Goal: Information Seeking & Learning: Find specific fact

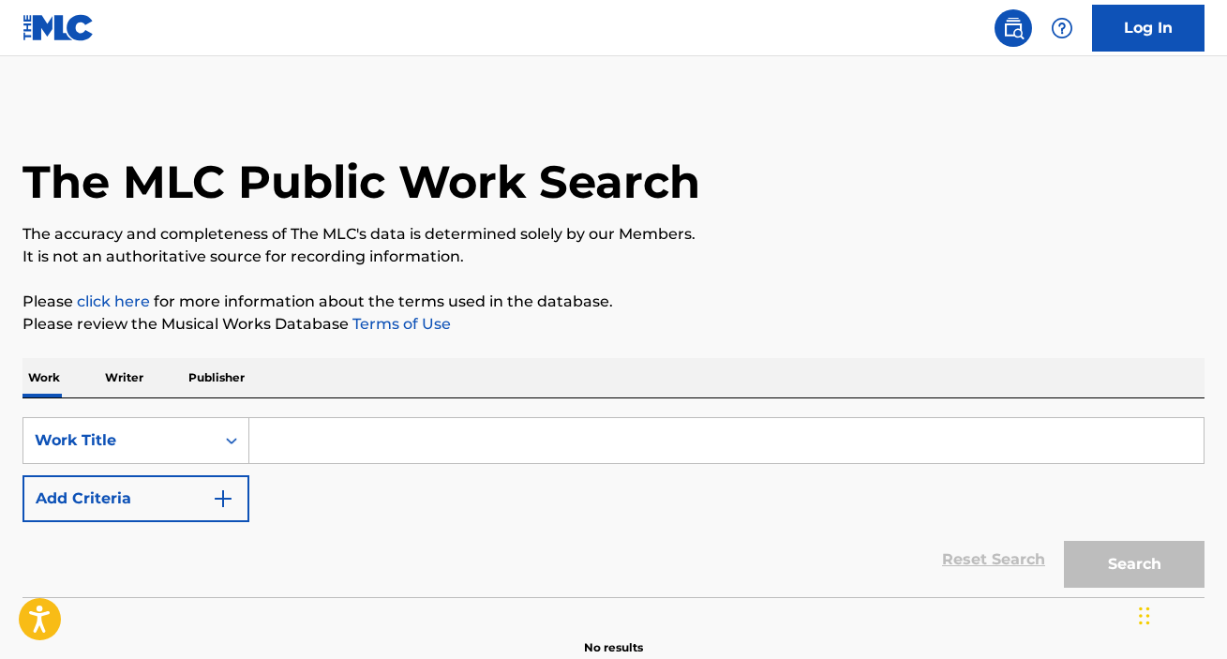
click at [339, 438] on input "Search Form" at bounding box center [726, 440] width 954 height 45
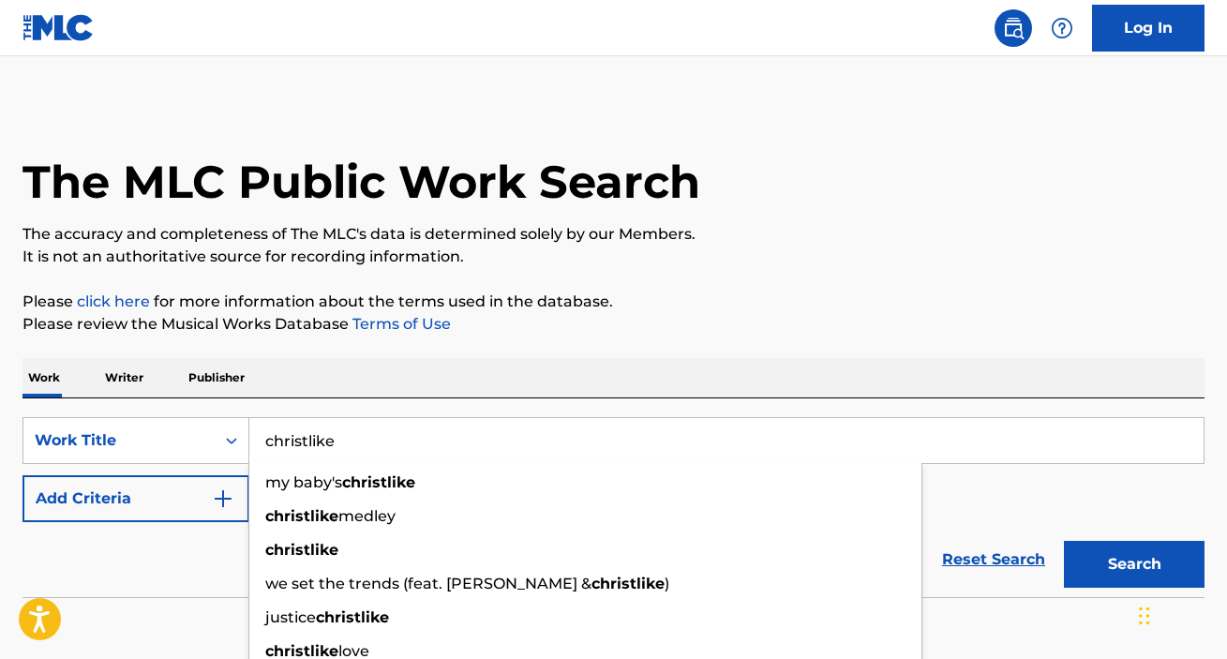
type input "christlike"
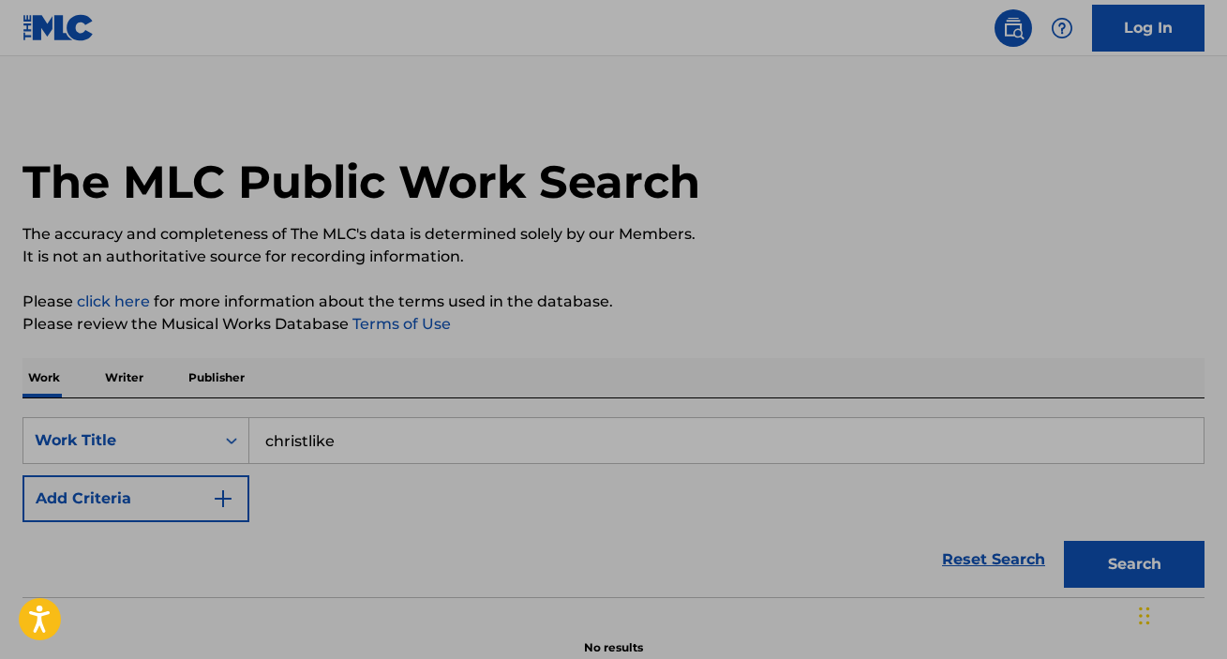
click at [214, 501] on img "Search Form" at bounding box center [223, 499] width 23 height 23
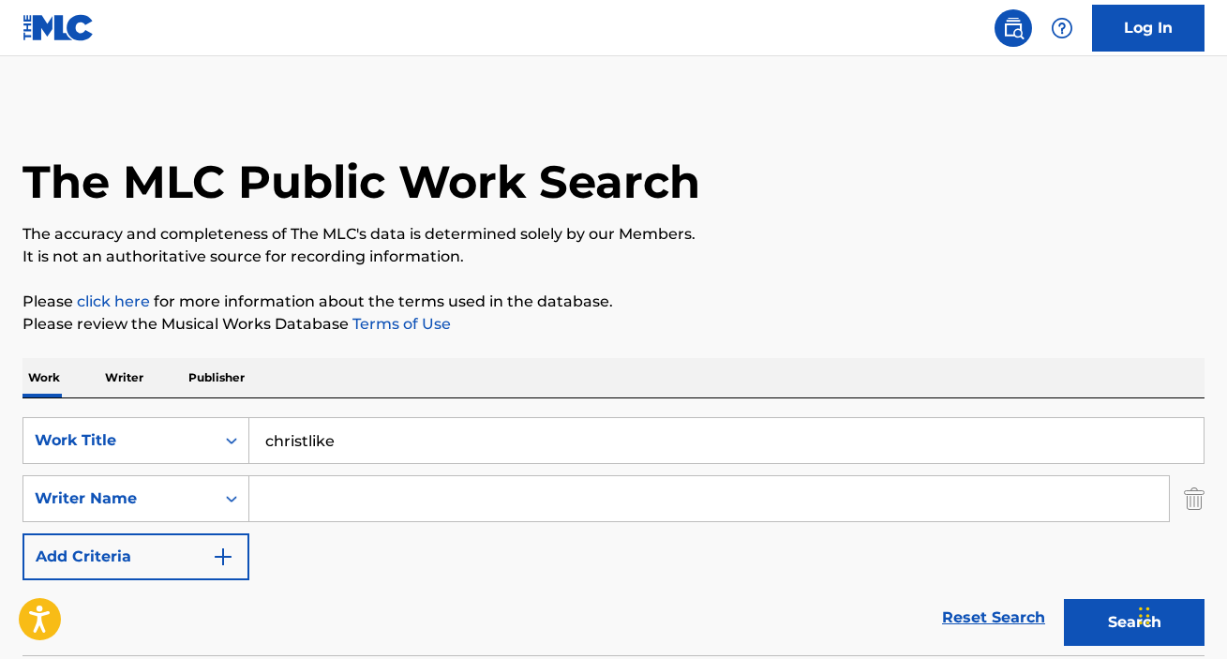
click at [308, 495] on input "Search Form" at bounding box center [709, 498] width 920 height 45
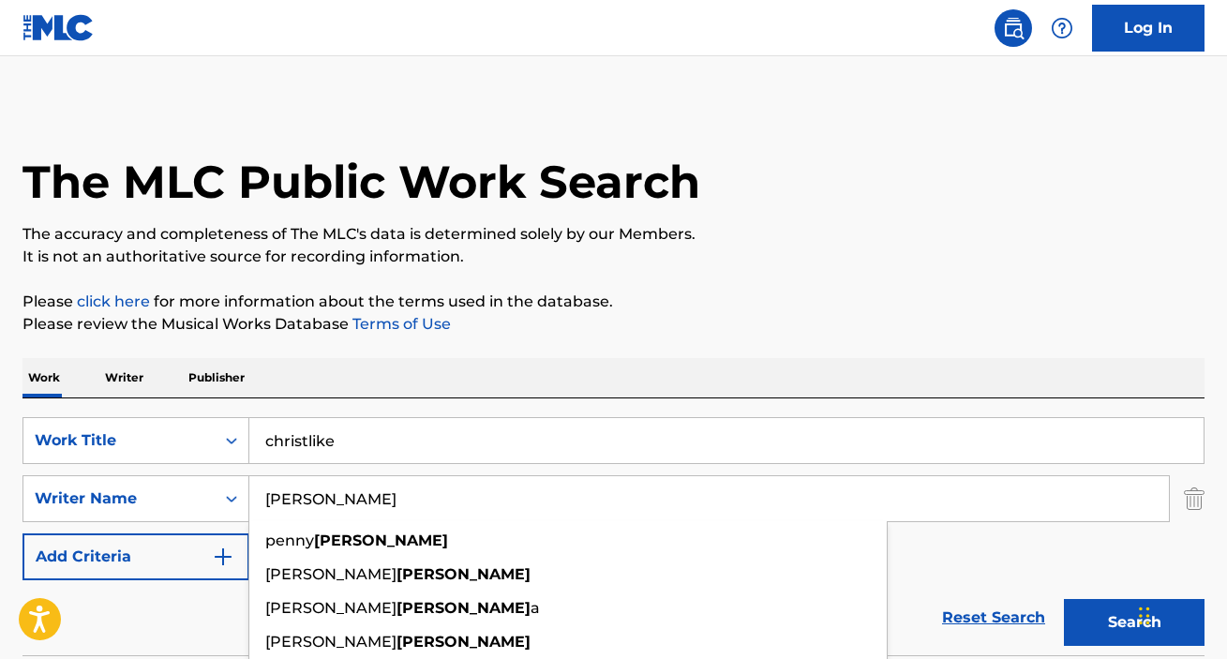
type input "[PERSON_NAME]"
click at [1064, 599] on button "Search" at bounding box center [1134, 622] width 141 height 47
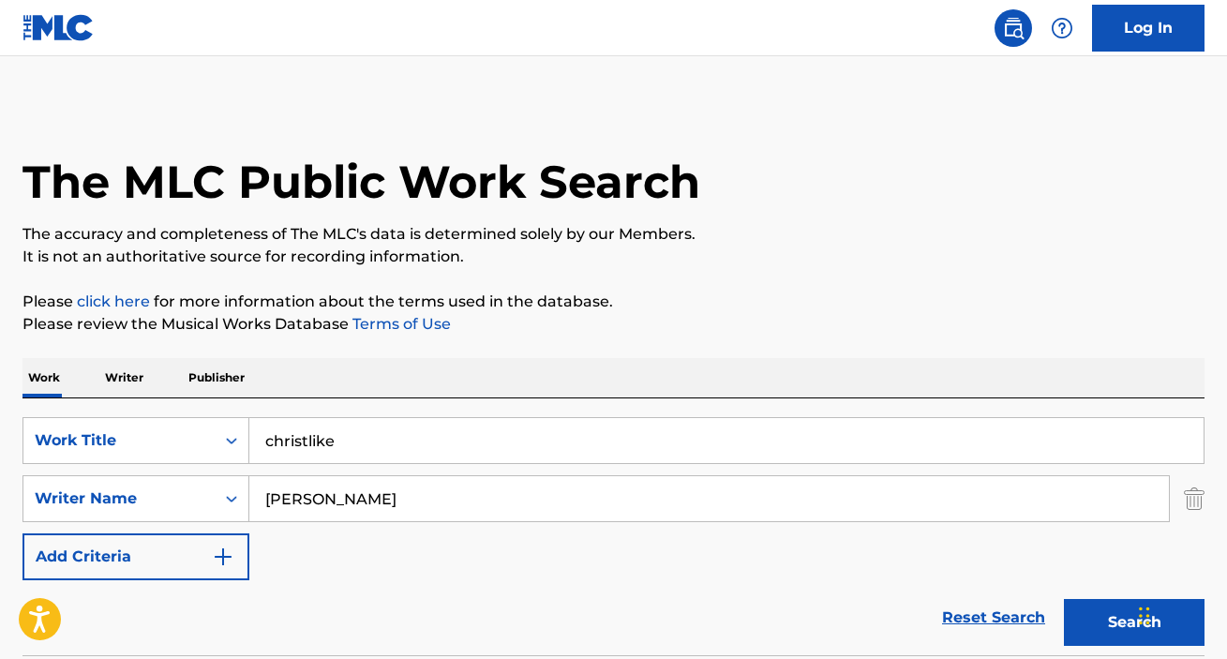
scroll to position [361, 0]
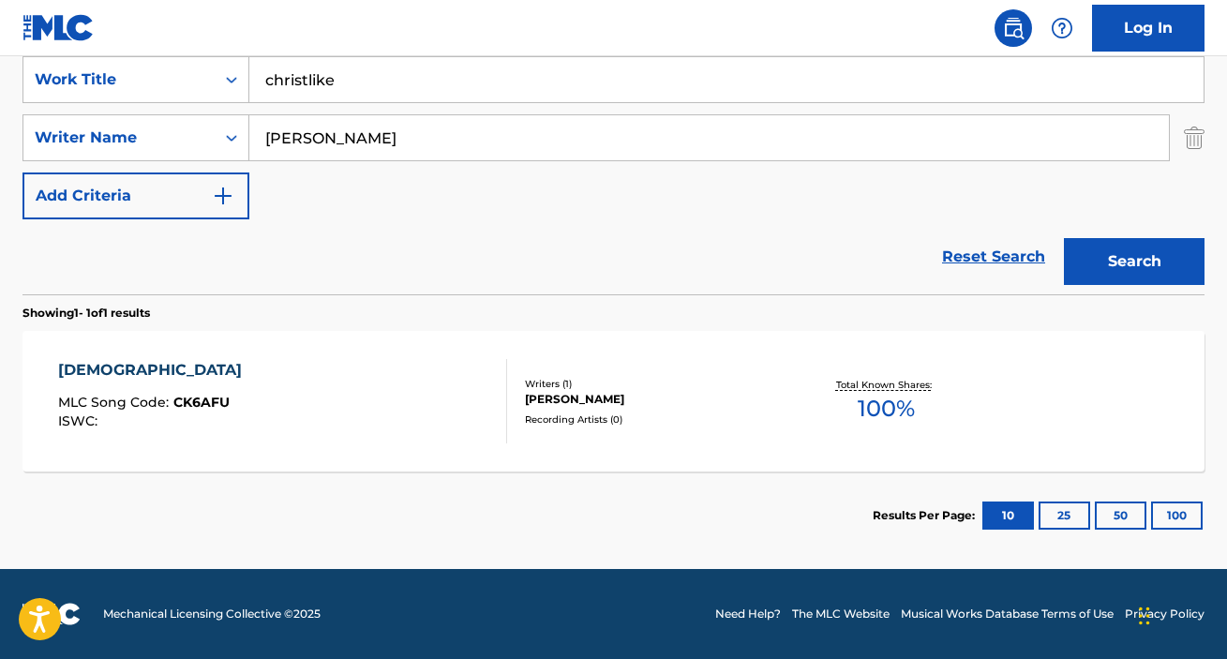
click at [122, 364] on div "CHRISTLIKE" at bounding box center [154, 370] width 193 height 23
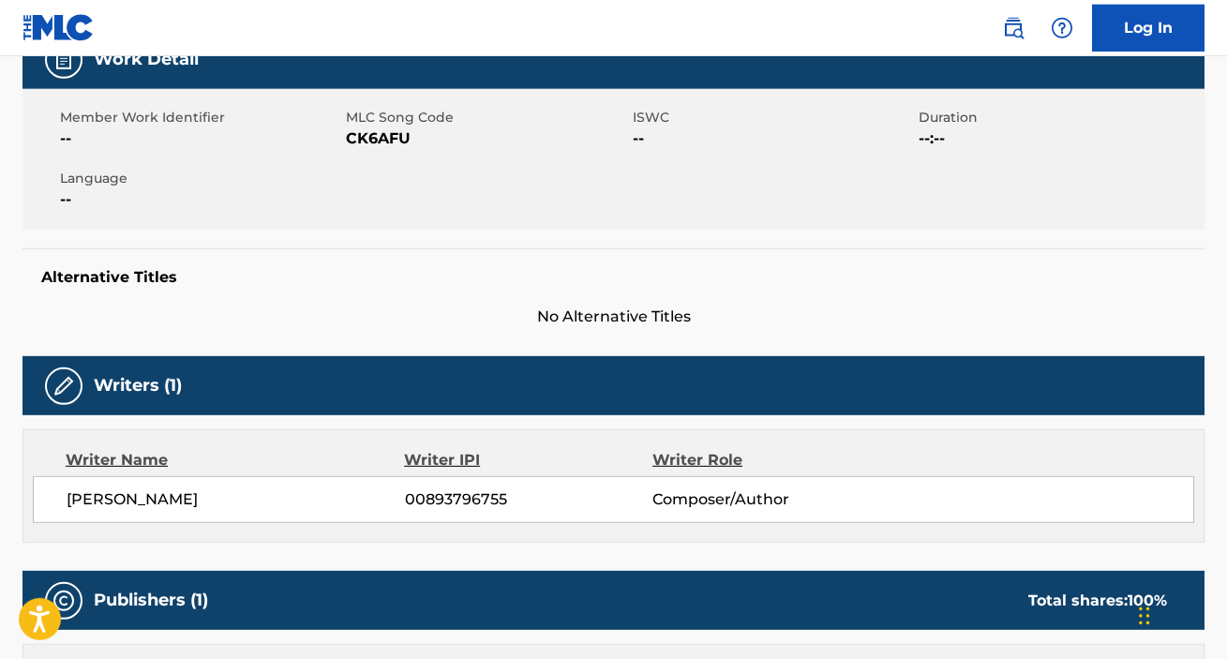
scroll to position [287, 0]
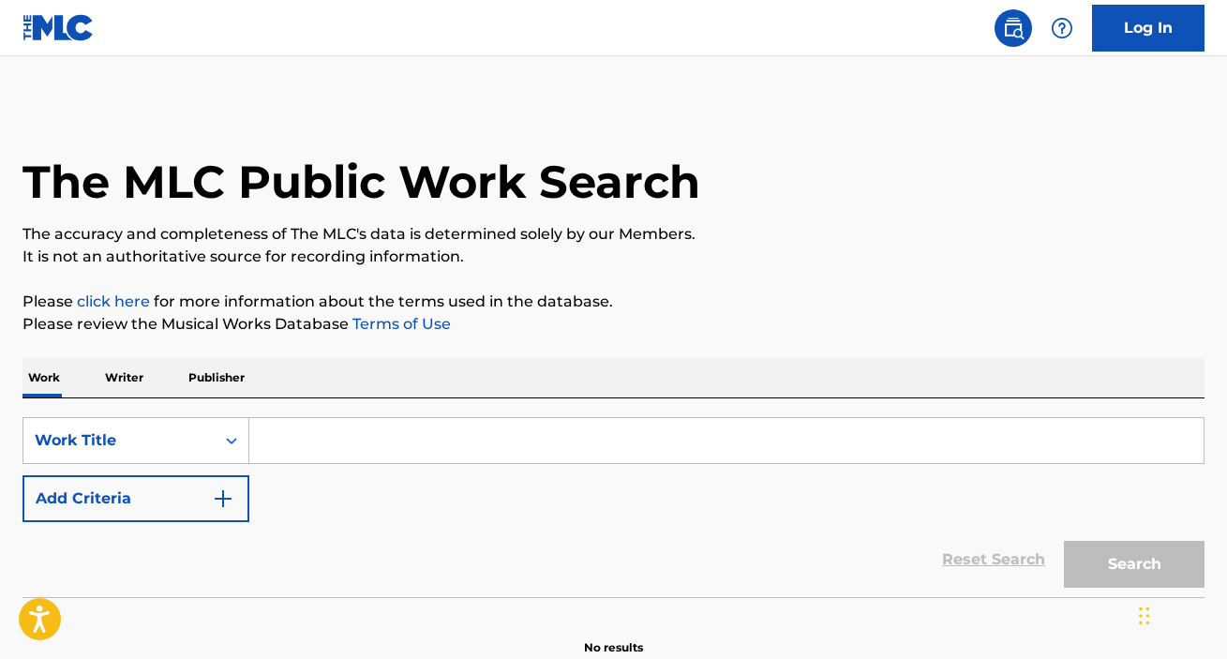
click at [349, 432] on input "Search Form" at bounding box center [726, 440] width 954 height 45
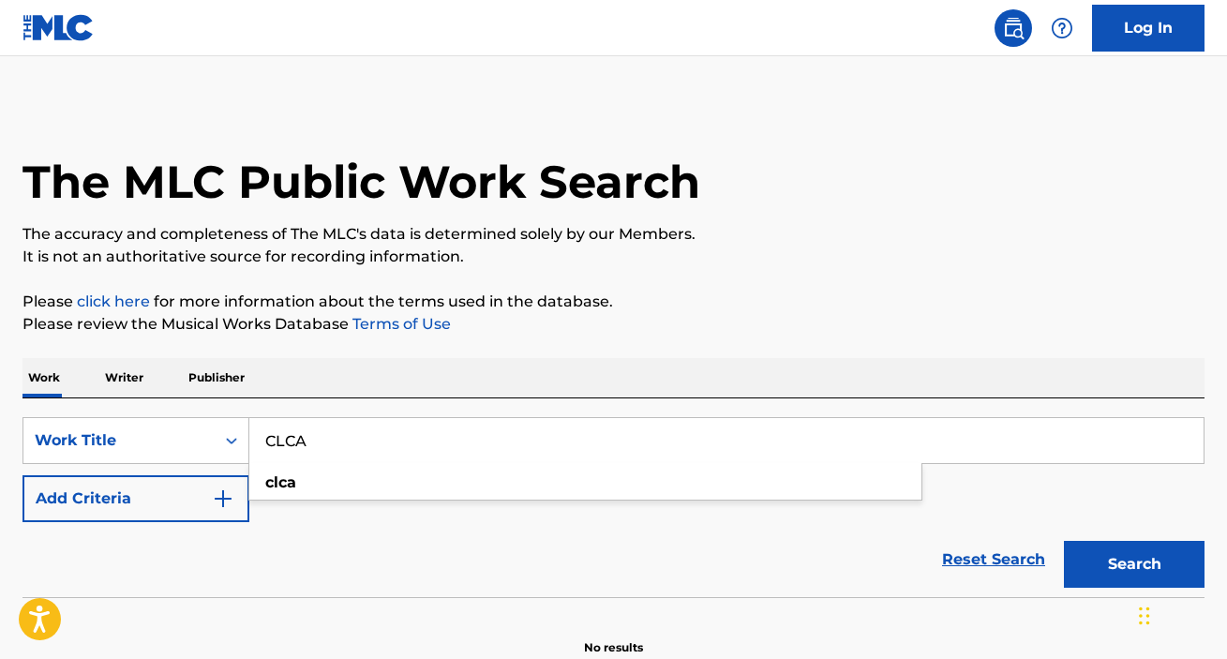
type input "CLCA"
click at [23, 475] on button "Add Criteria" at bounding box center [136, 498] width 227 height 47
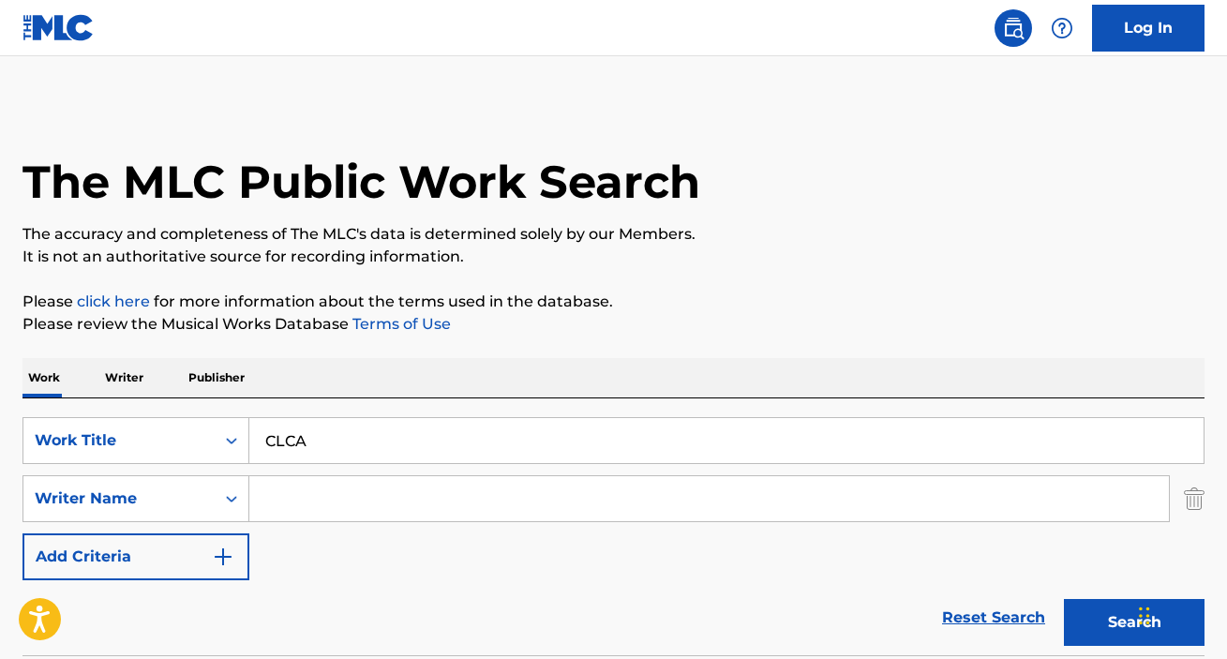
click at [348, 516] on input "Search Form" at bounding box center [709, 498] width 920 height 45
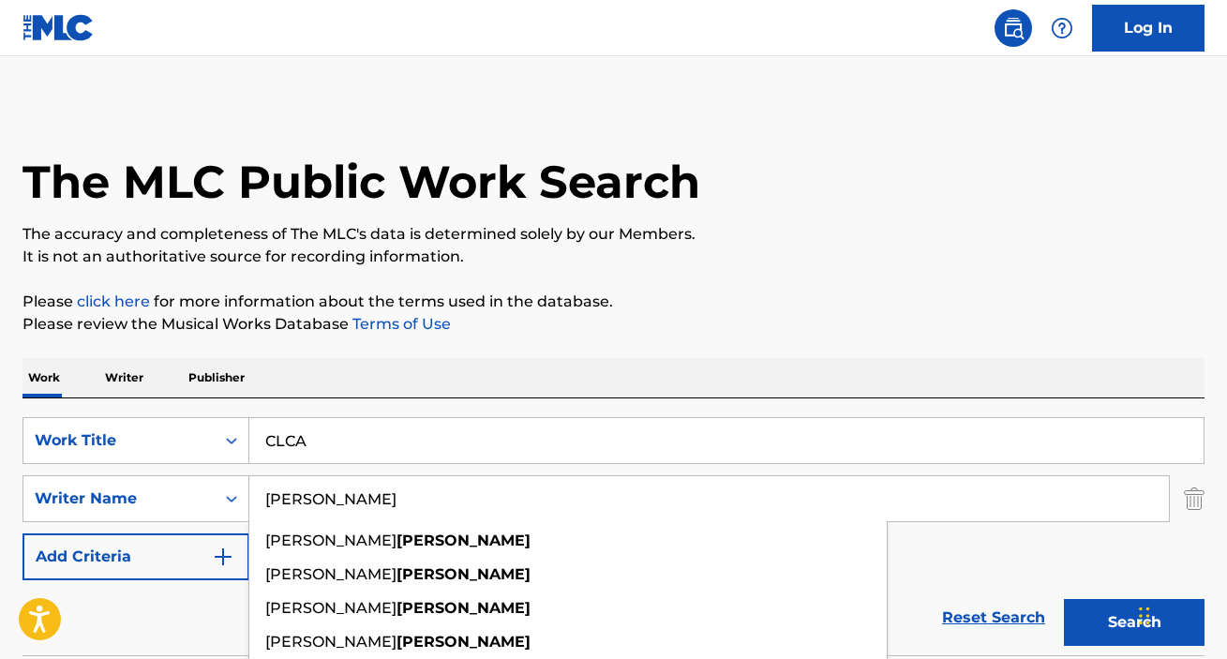
type input "[PERSON_NAME]"
click at [1064, 599] on button "Search" at bounding box center [1134, 622] width 141 height 47
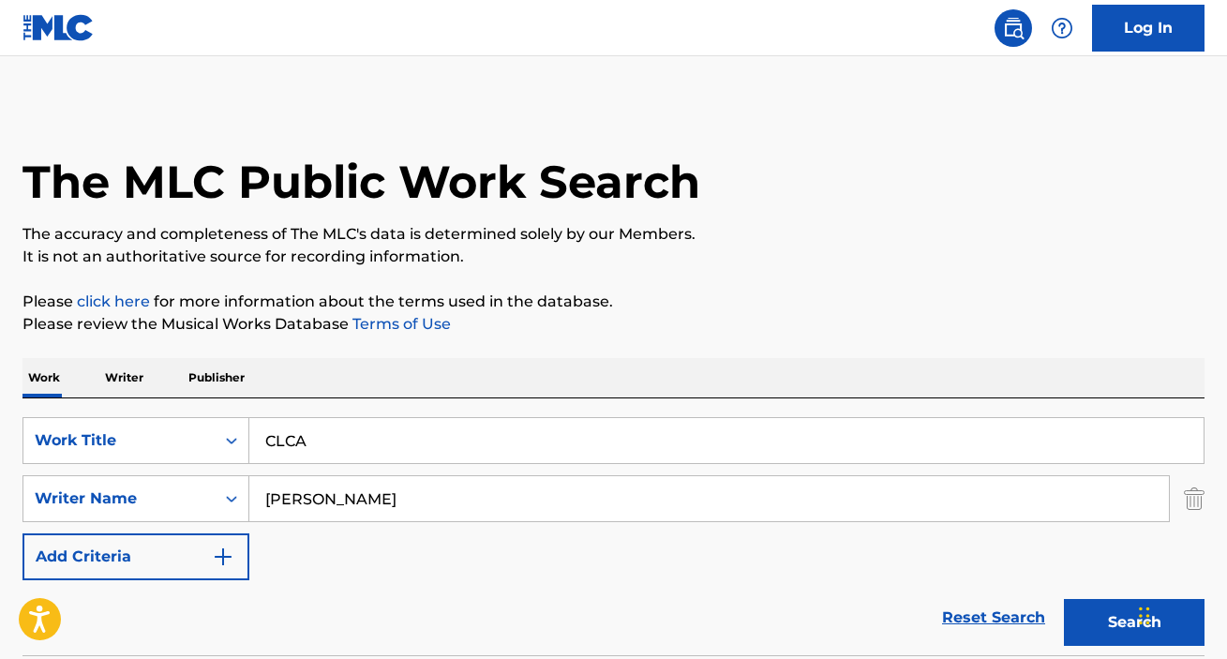
click at [1113, 625] on button "Search" at bounding box center [1134, 622] width 141 height 47
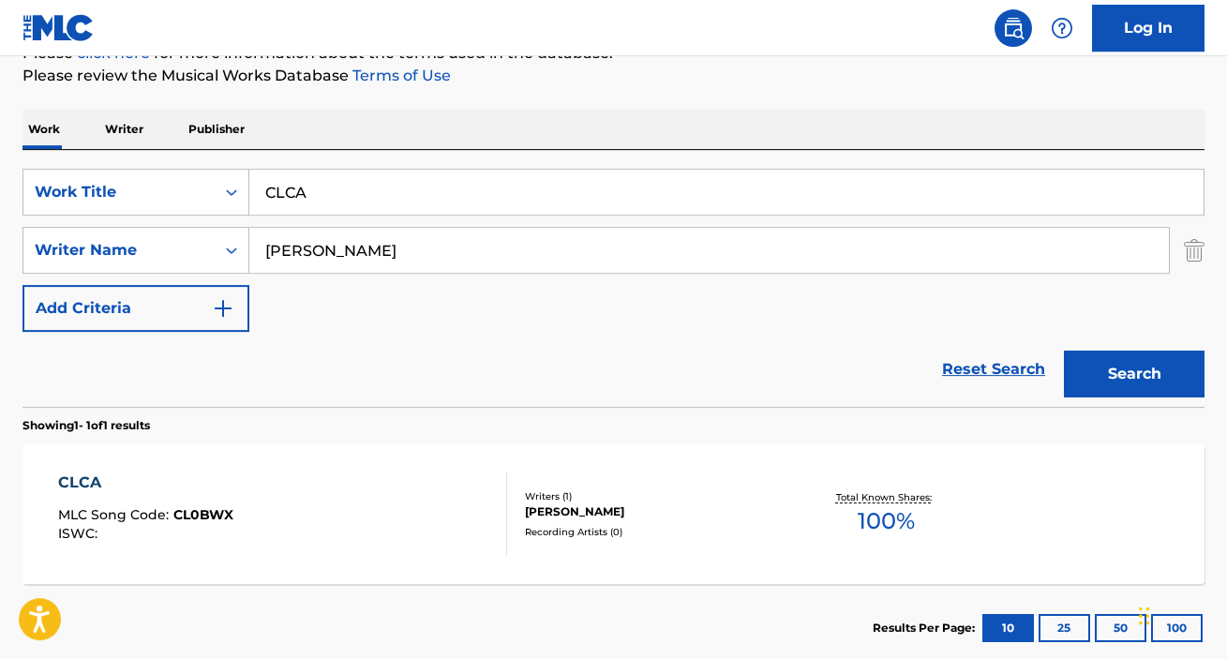
scroll to position [361, 0]
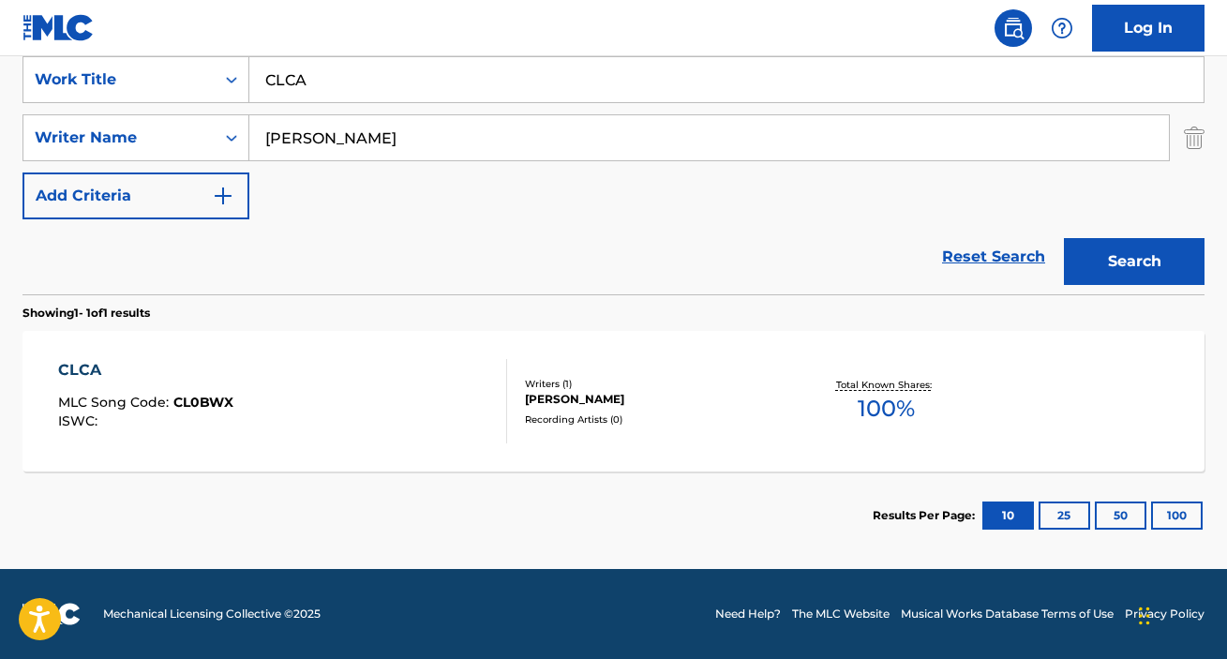
click at [85, 374] on div "CLCA" at bounding box center [145, 370] width 175 height 23
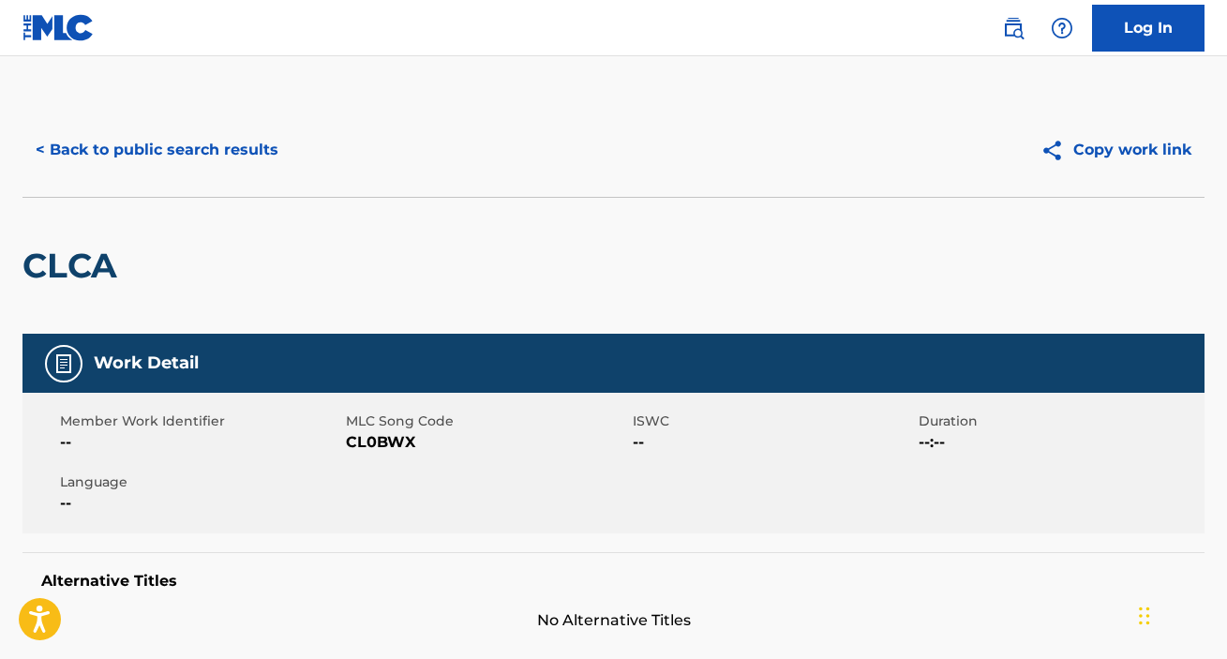
click at [157, 157] on button "< Back to public search results" at bounding box center [157, 150] width 269 height 47
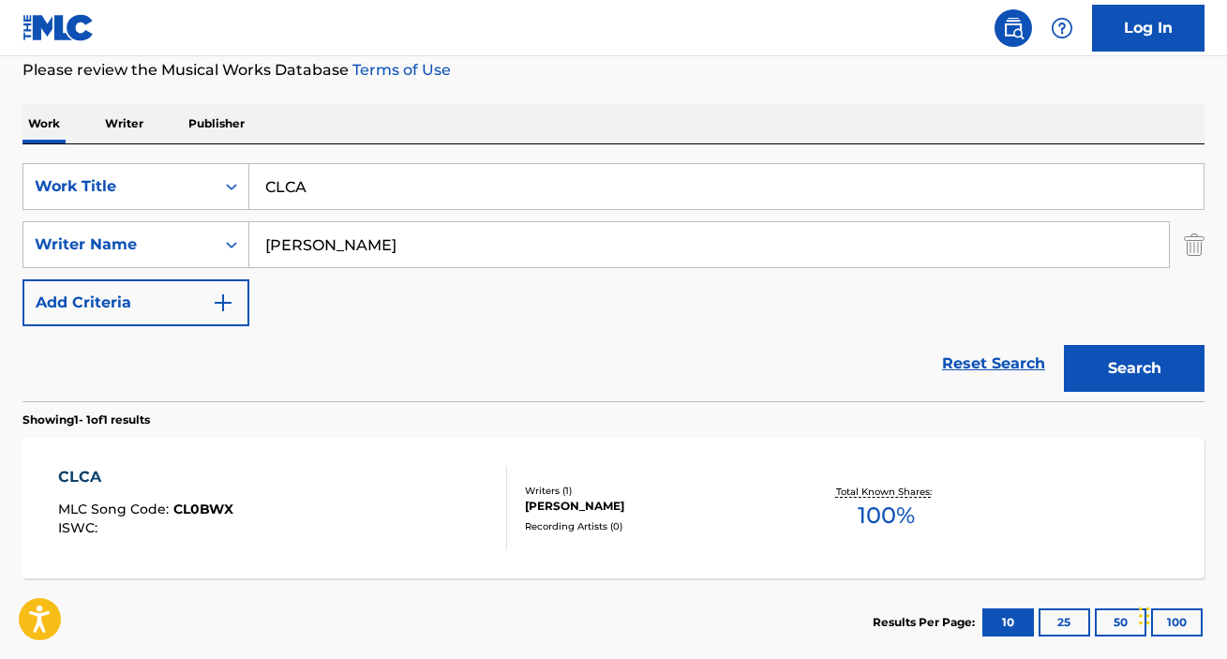
drag, startPoint x: 340, startPoint y: 184, endPoint x: 42, endPoint y: 159, distance: 299.2
click at [249, 164] on input "CLCA" at bounding box center [726, 186] width 954 height 45
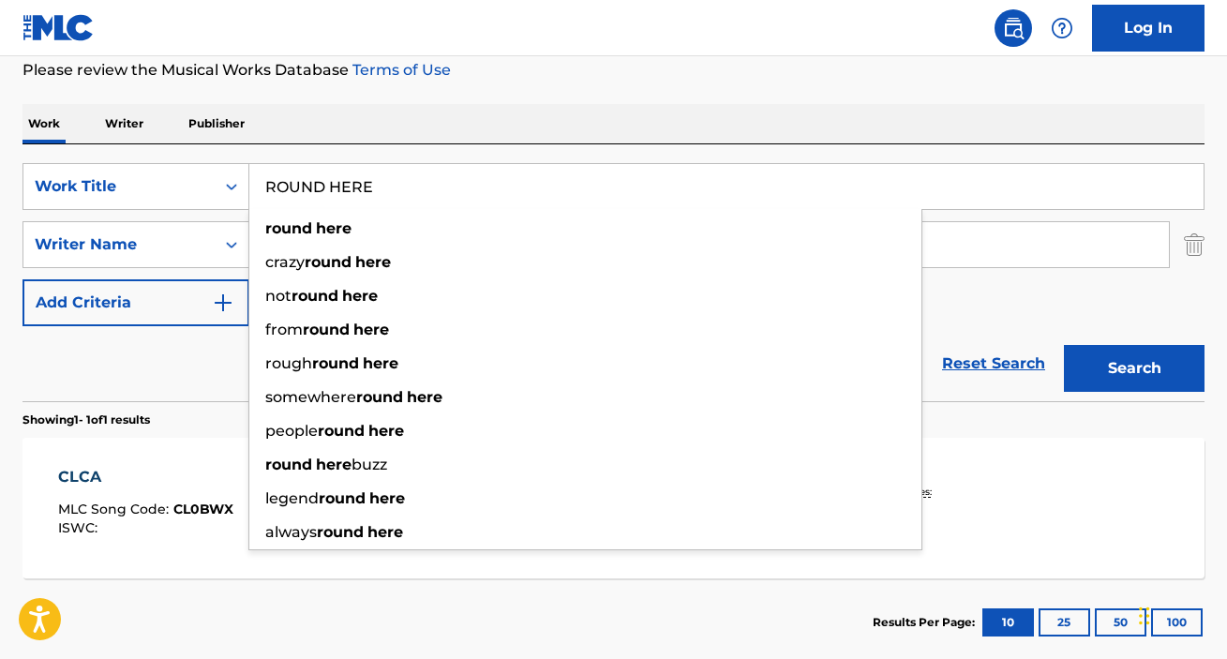
type input "ROUND HERE"
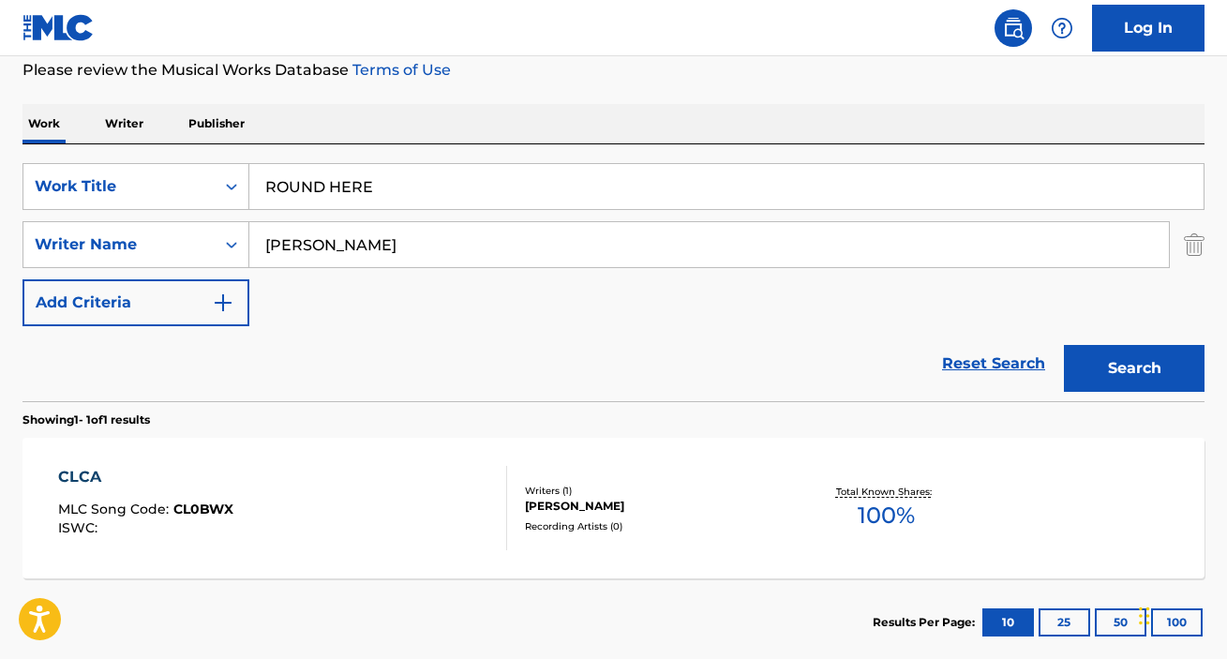
click at [1126, 371] on button "Search" at bounding box center [1134, 368] width 141 height 47
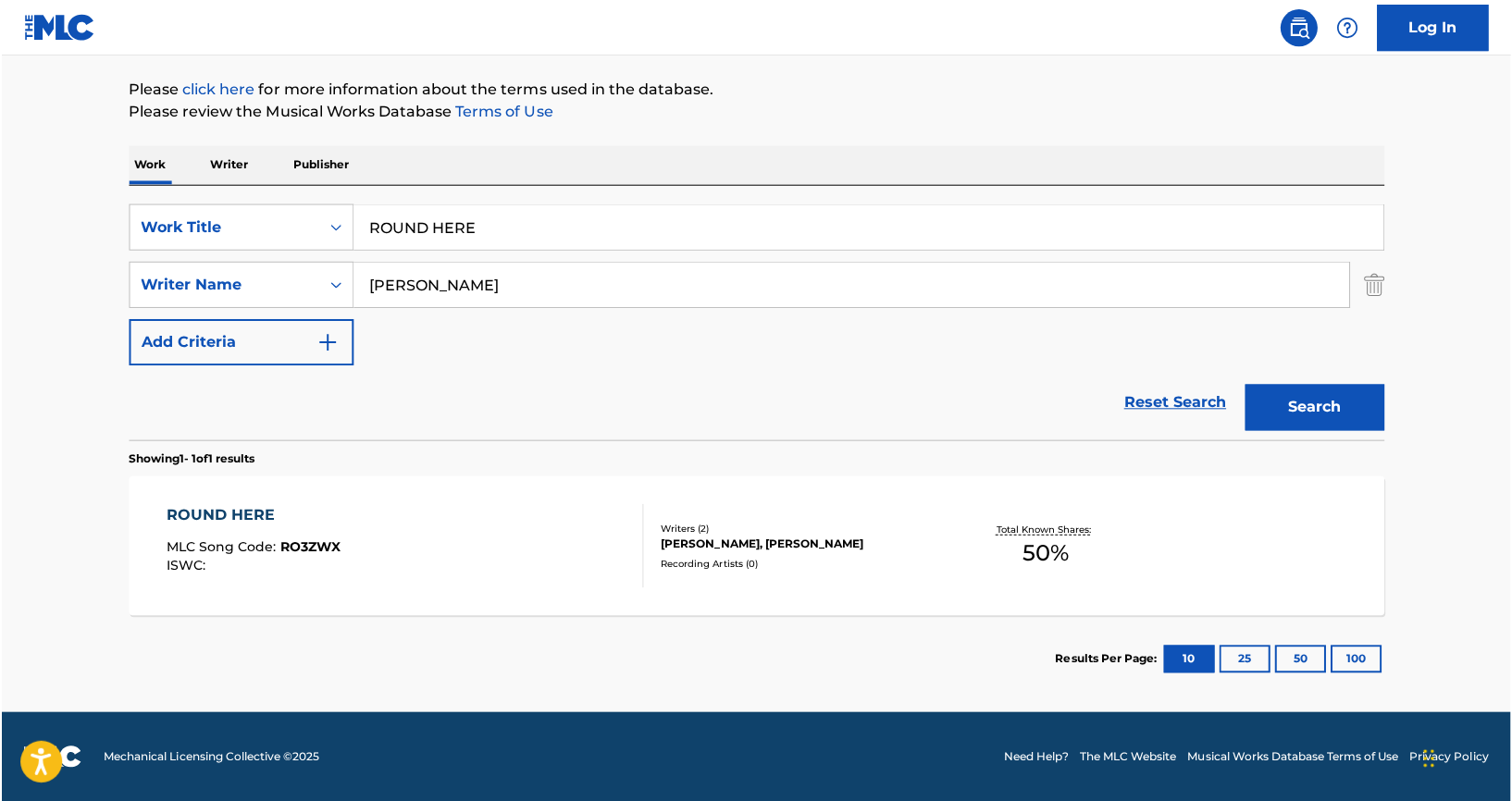
scroll to position [205, 0]
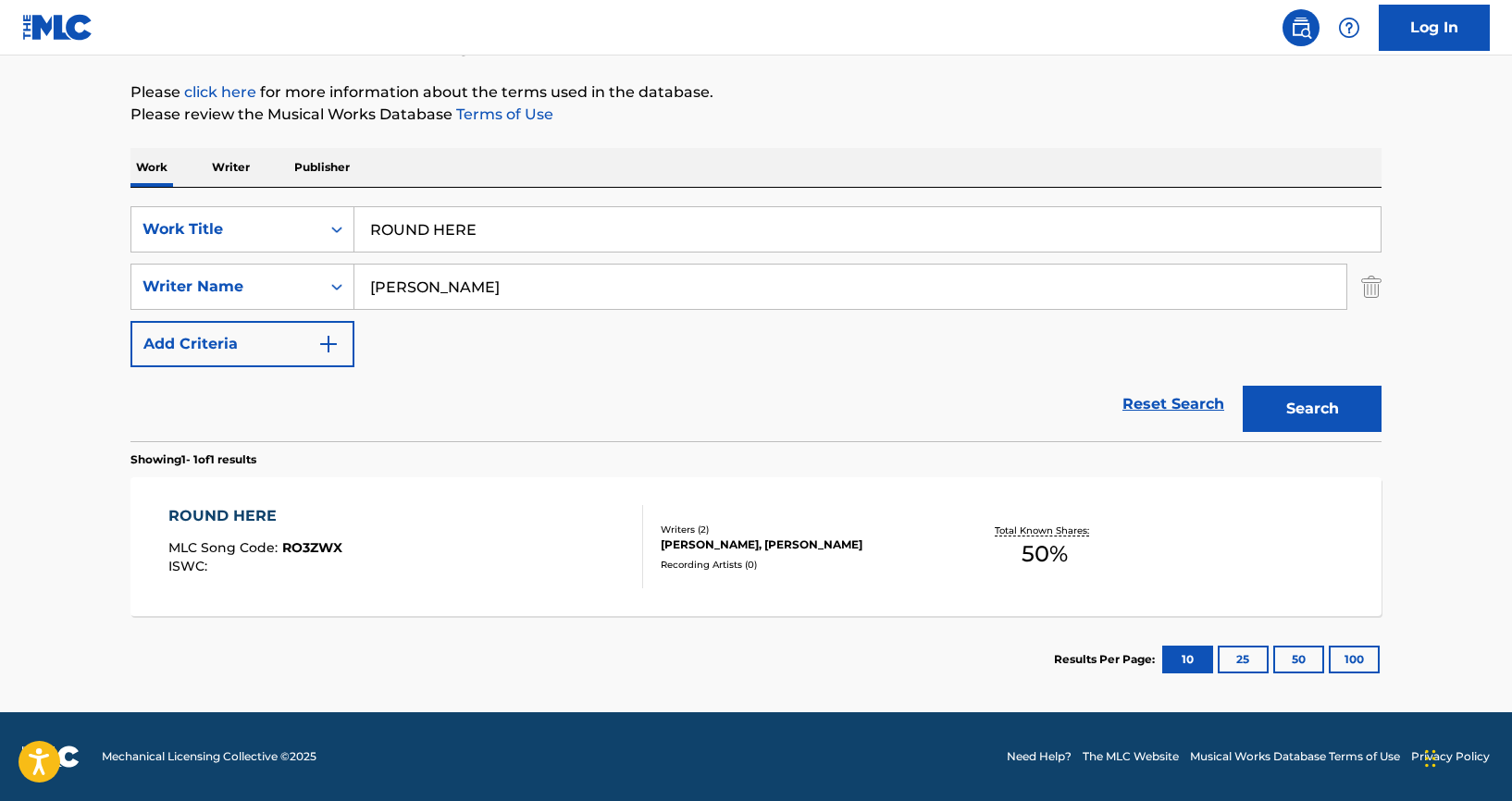
click at [235, 518] on div "ROUND HERE" at bounding box center [256, 516] width 174 height 23
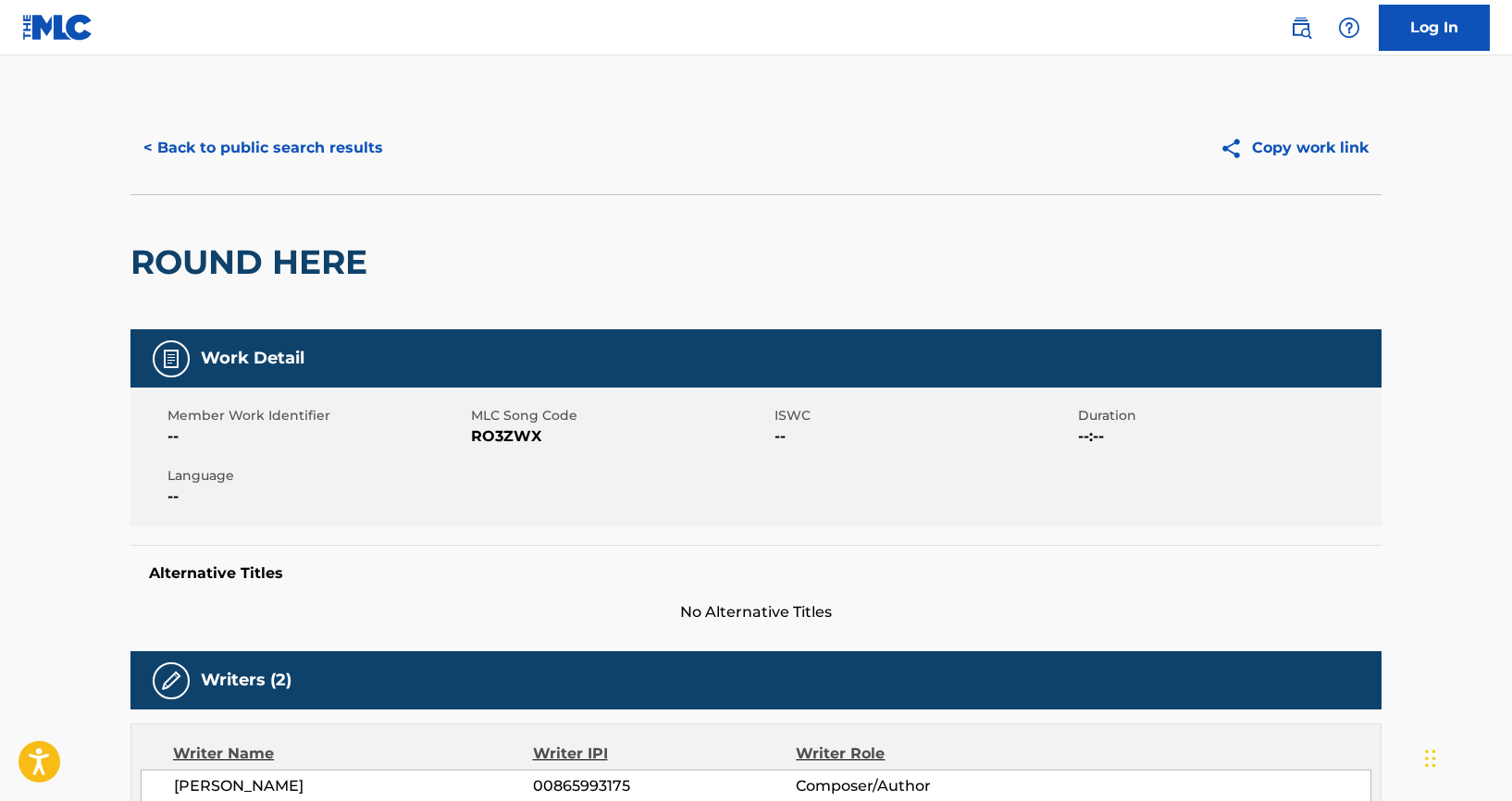
click at [502, 437] on span "RO3ZWX" at bounding box center [620, 436] width 299 height 23
copy span "RO3ZWX"
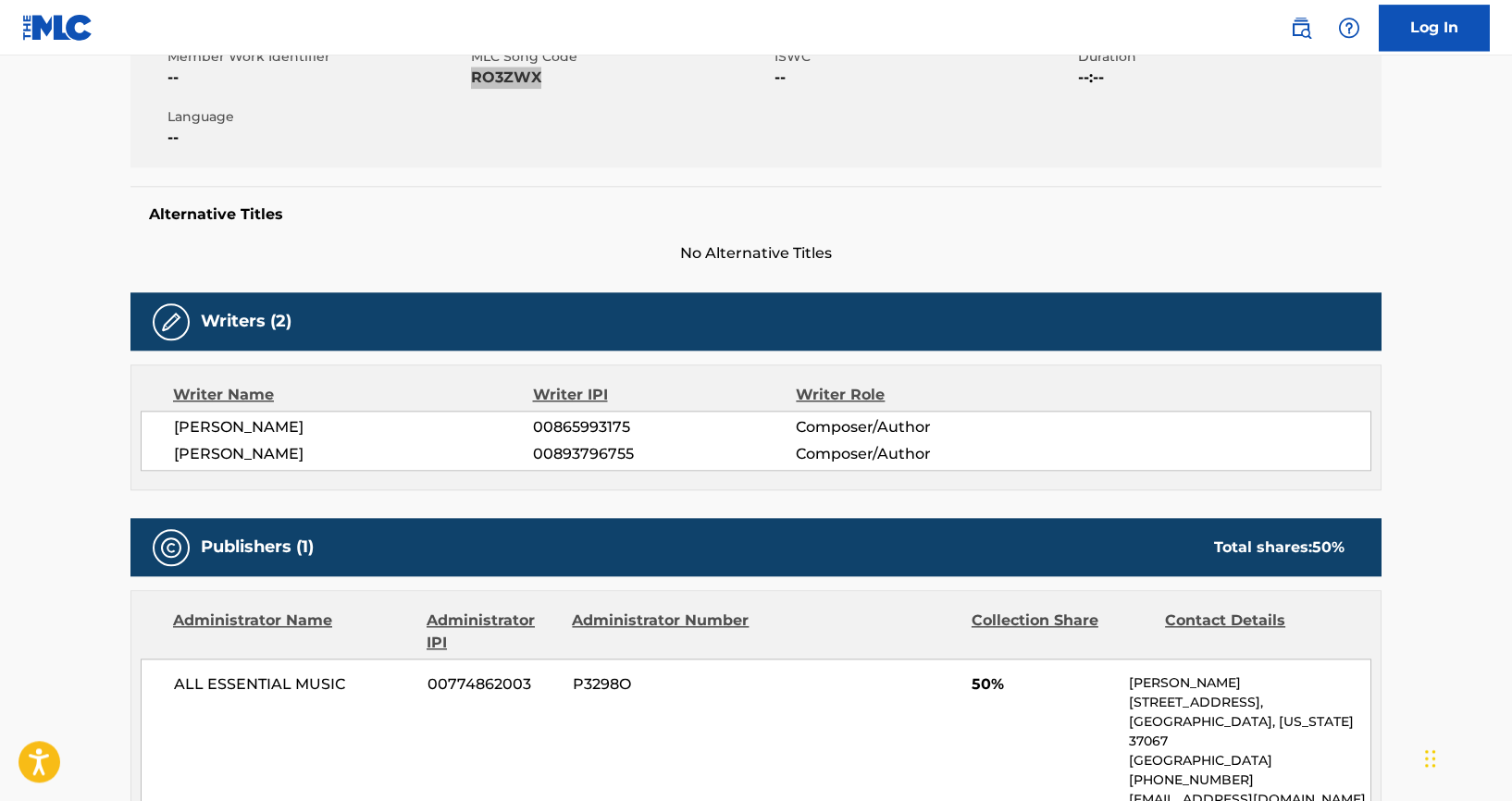
scroll to position [472, 0]
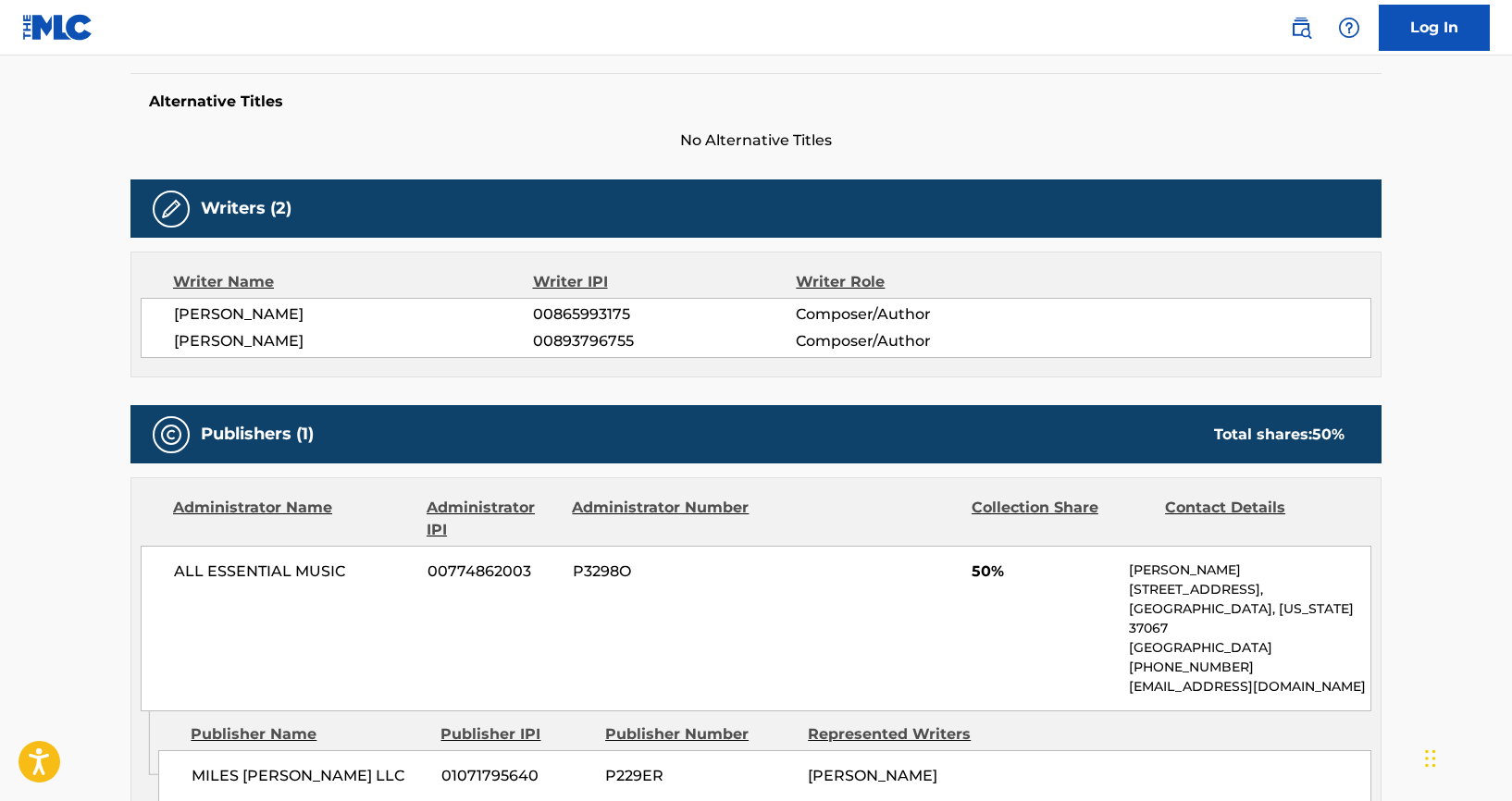
click at [296, 649] on div "ALL ESSENTIAL MUSIC 00774862003 P3298O 50% [PERSON_NAME] [STREET_ADDRESS][US_ST…" at bounding box center [756, 628] width 1231 height 166
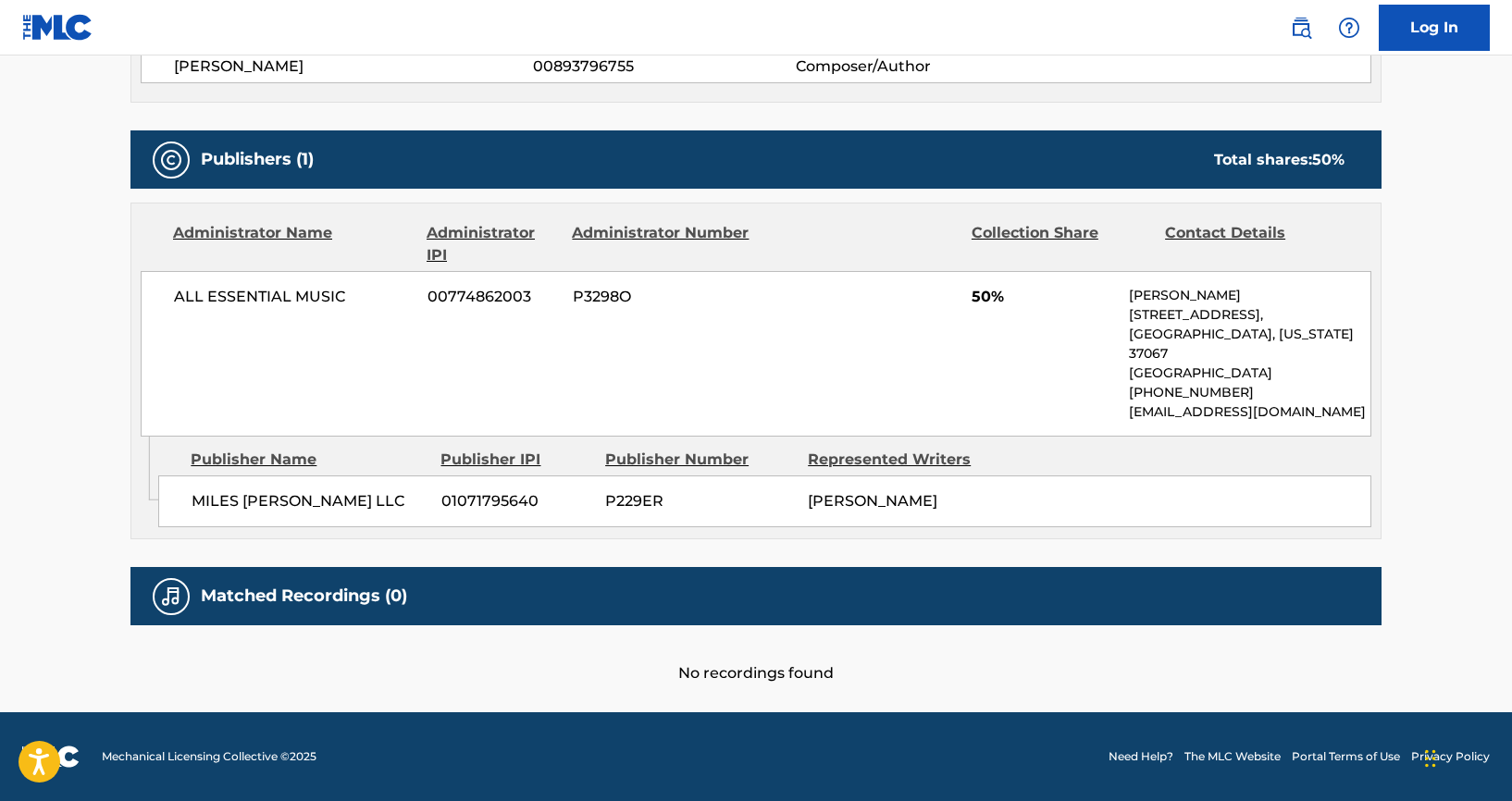
scroll to position [181, 0]
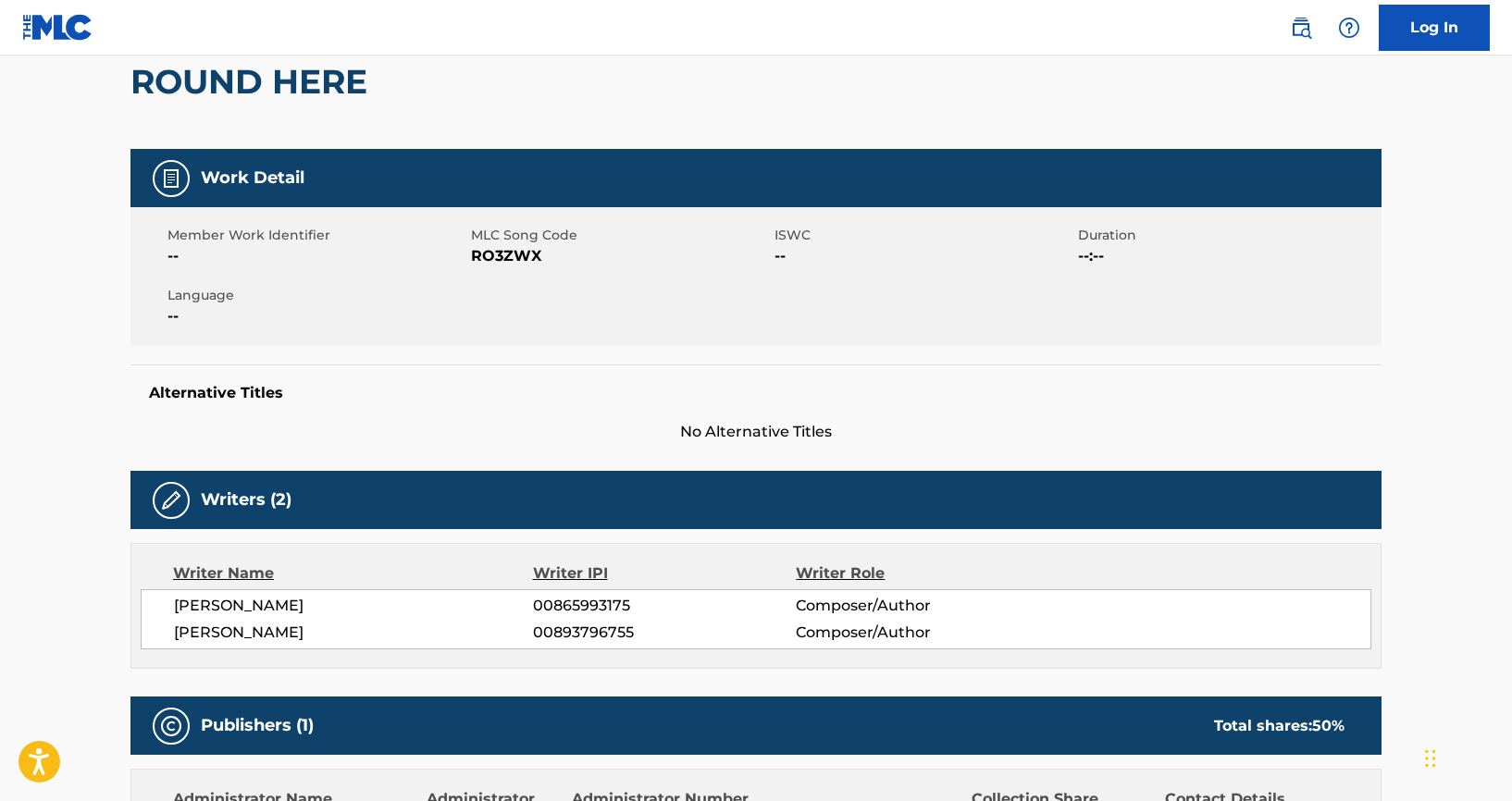
click at [557, 603] on span "00865993175" at bounding box center [664, 606] width 263 height 23
copy span "00865993175"
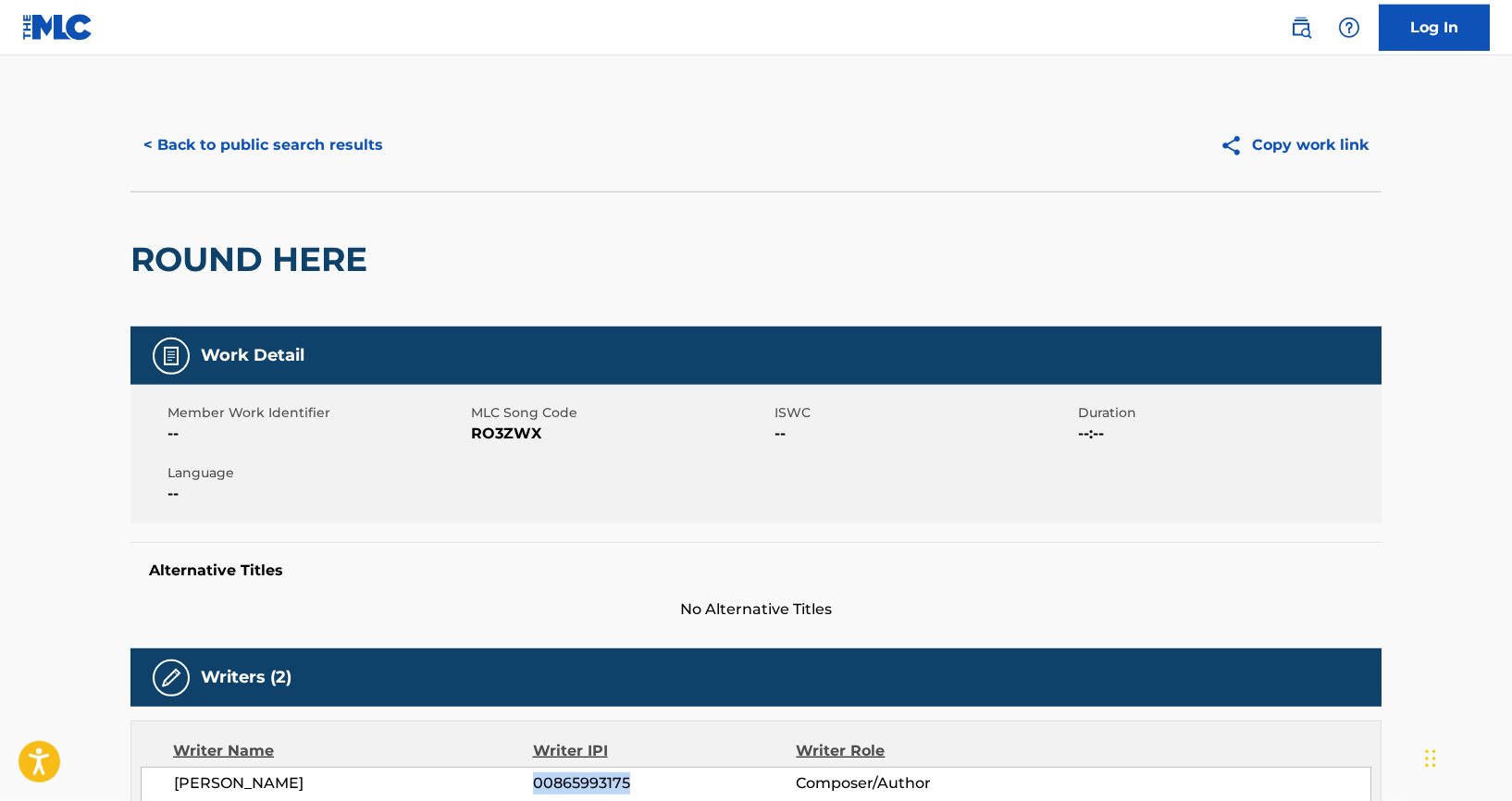
scroll to position [0, 0]
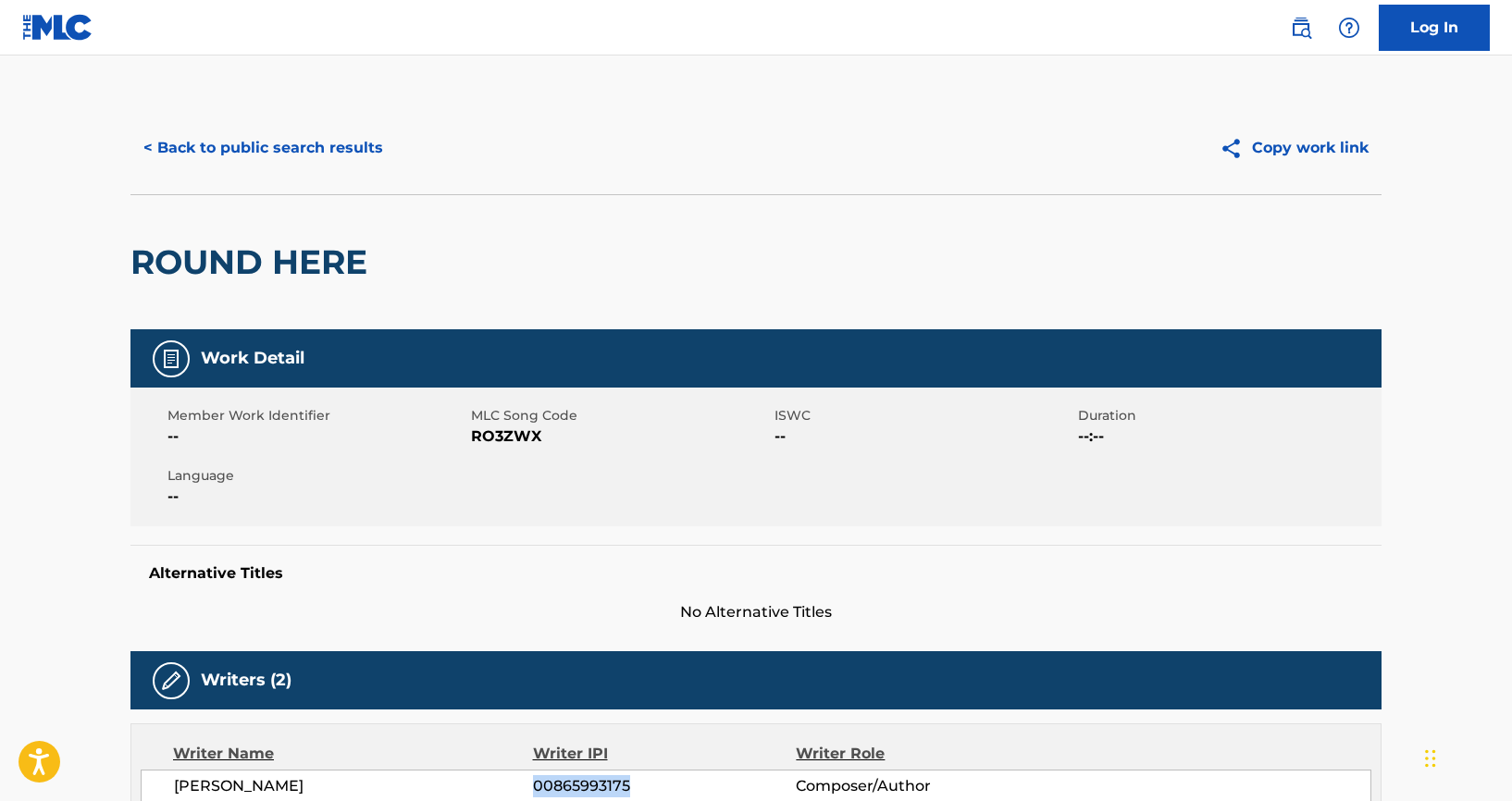
click at [235, 151] on button "< Back to public search results" at bounding box center [263, 148] width 265 height 46
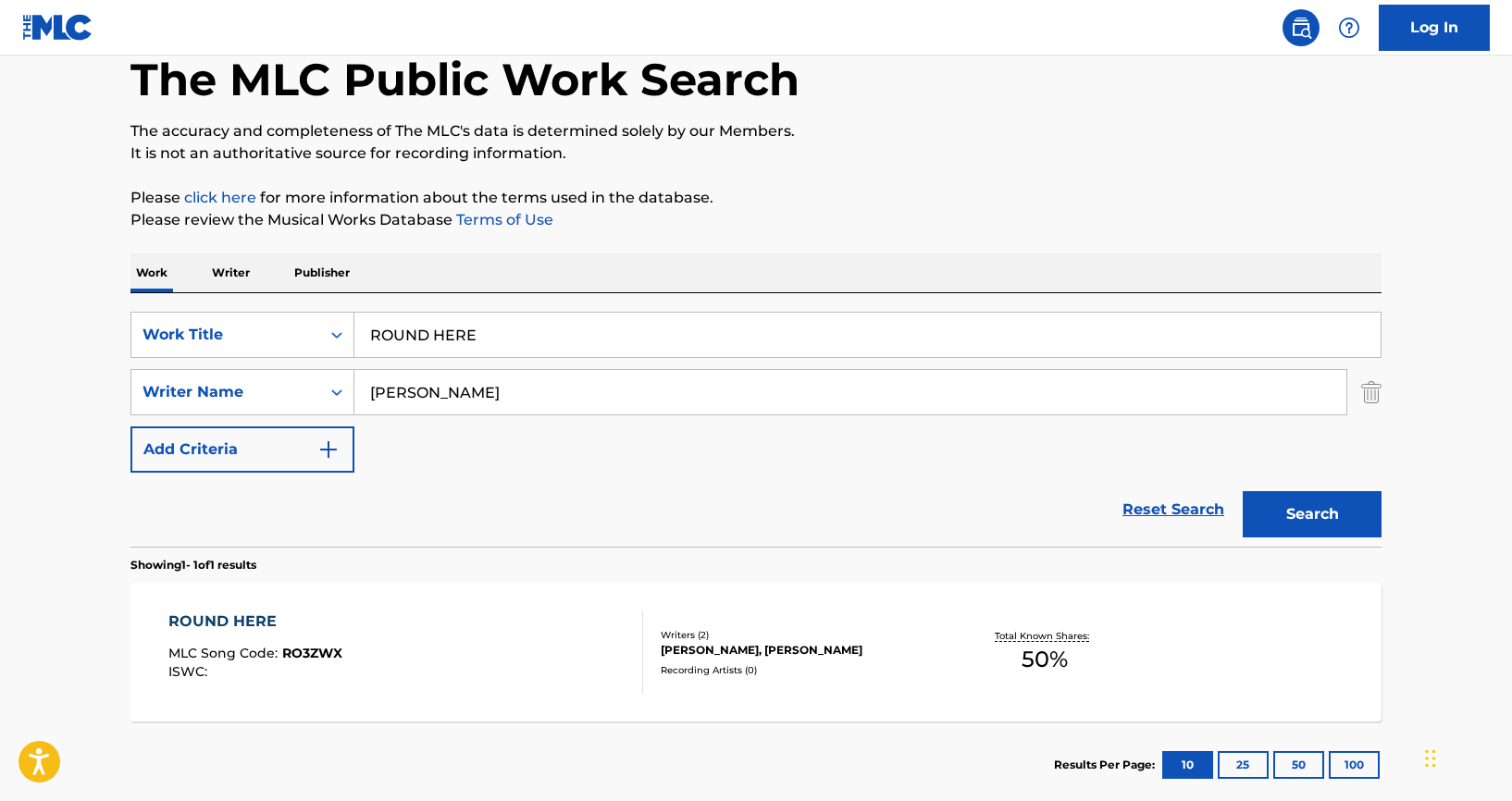
click at [222, 268] on p "Writer" at bounding box center [231, 272] width 49 height 38
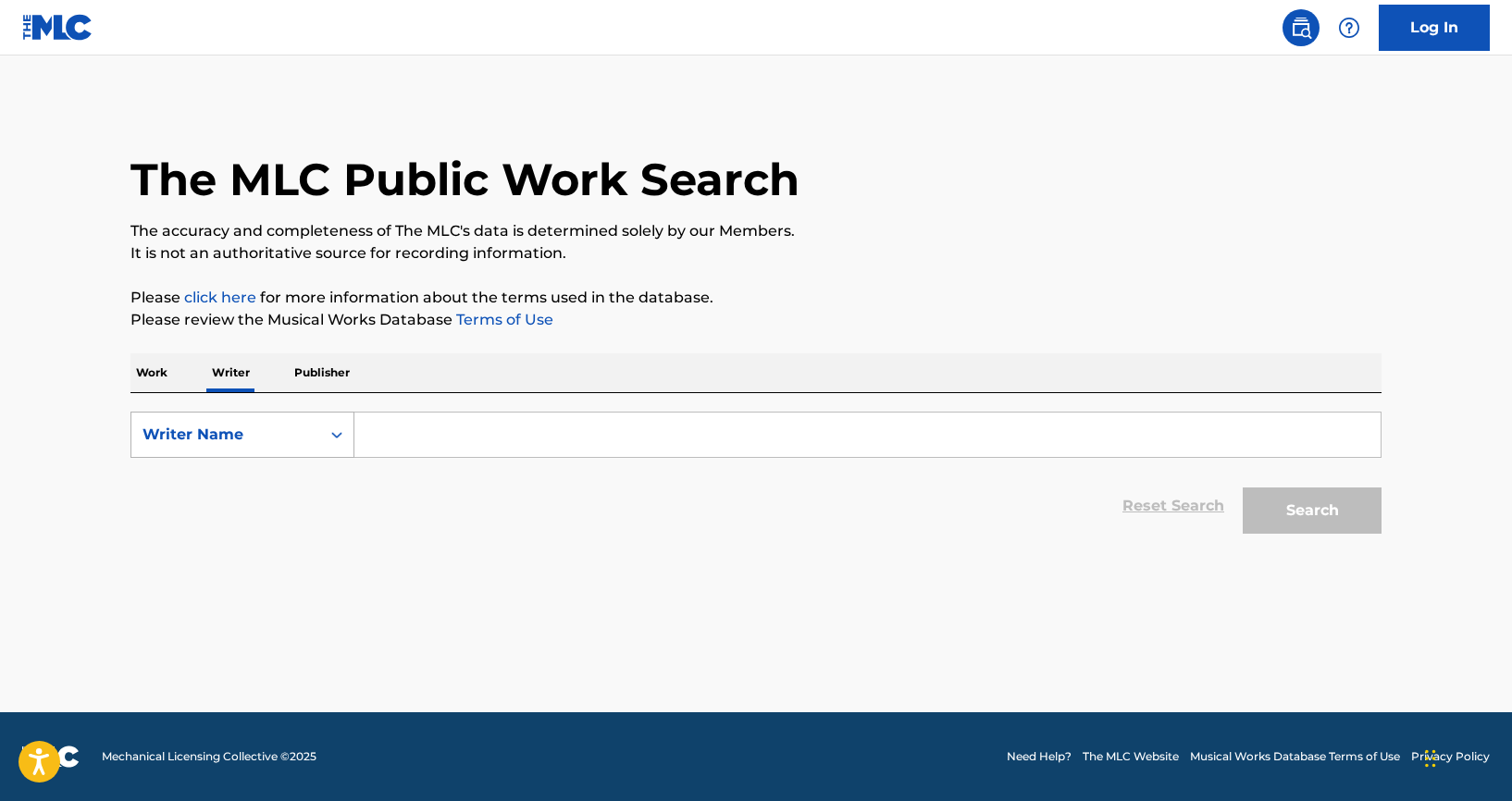
click at [328, 432] on div "Search Form" at bounding box center [337, 435] width 34 height 34
click at [240, 482] on div "Writer IPI" at bounding box center [242, 480] width 222 height 46
drag, startPoint x: 397, startPoint y: 433, endPoint x: 463, endPoint y: 449, distance: 67.9
click at [398, 433] on input "Search Form" at bounding box center [868, 434] width 1026 height 44
paste input "00865993175"
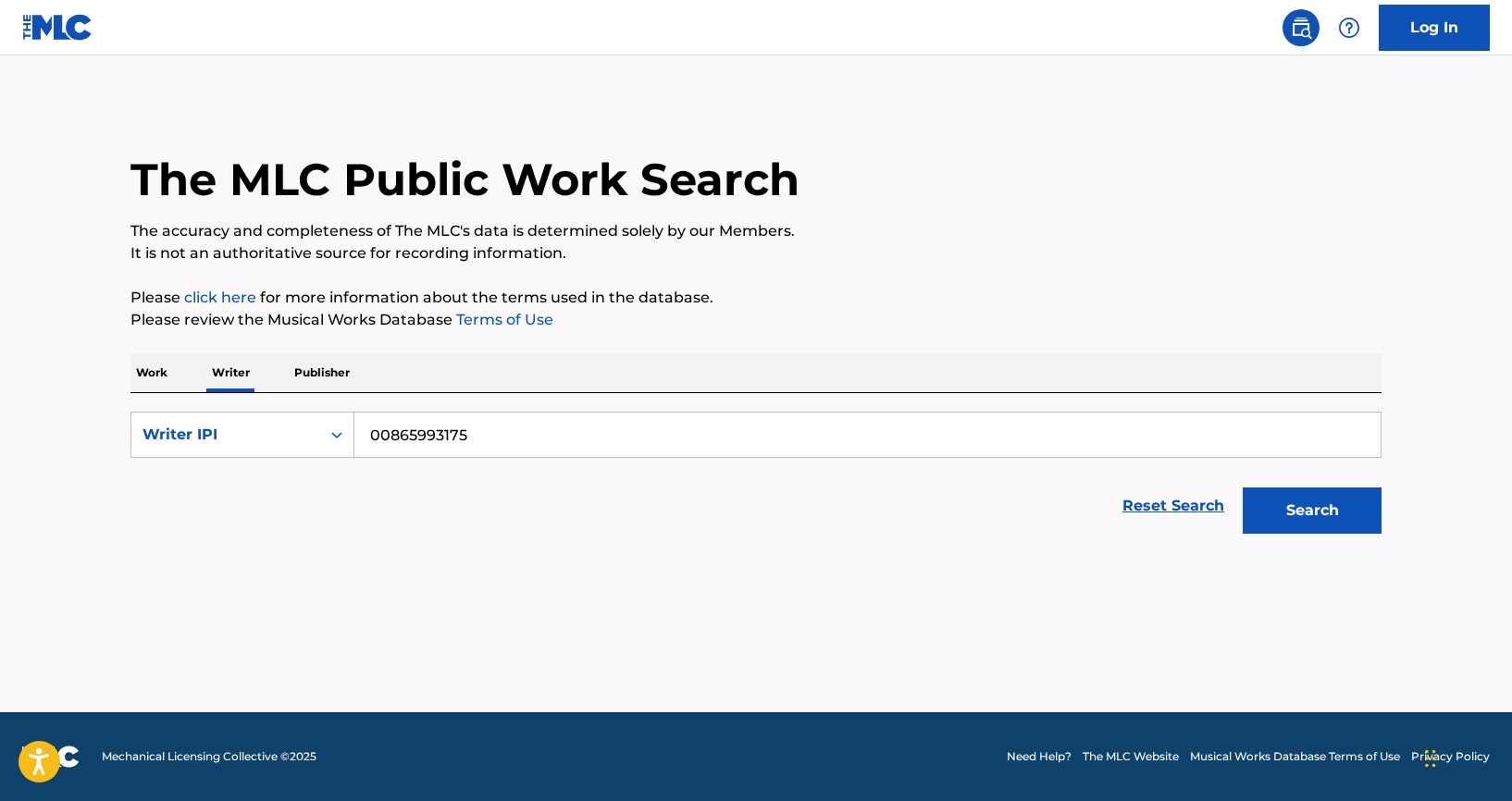
type input "00865993175"
click at [1210, 512] on button "Search" at bounding box center [1312, 510] width 139 height 46
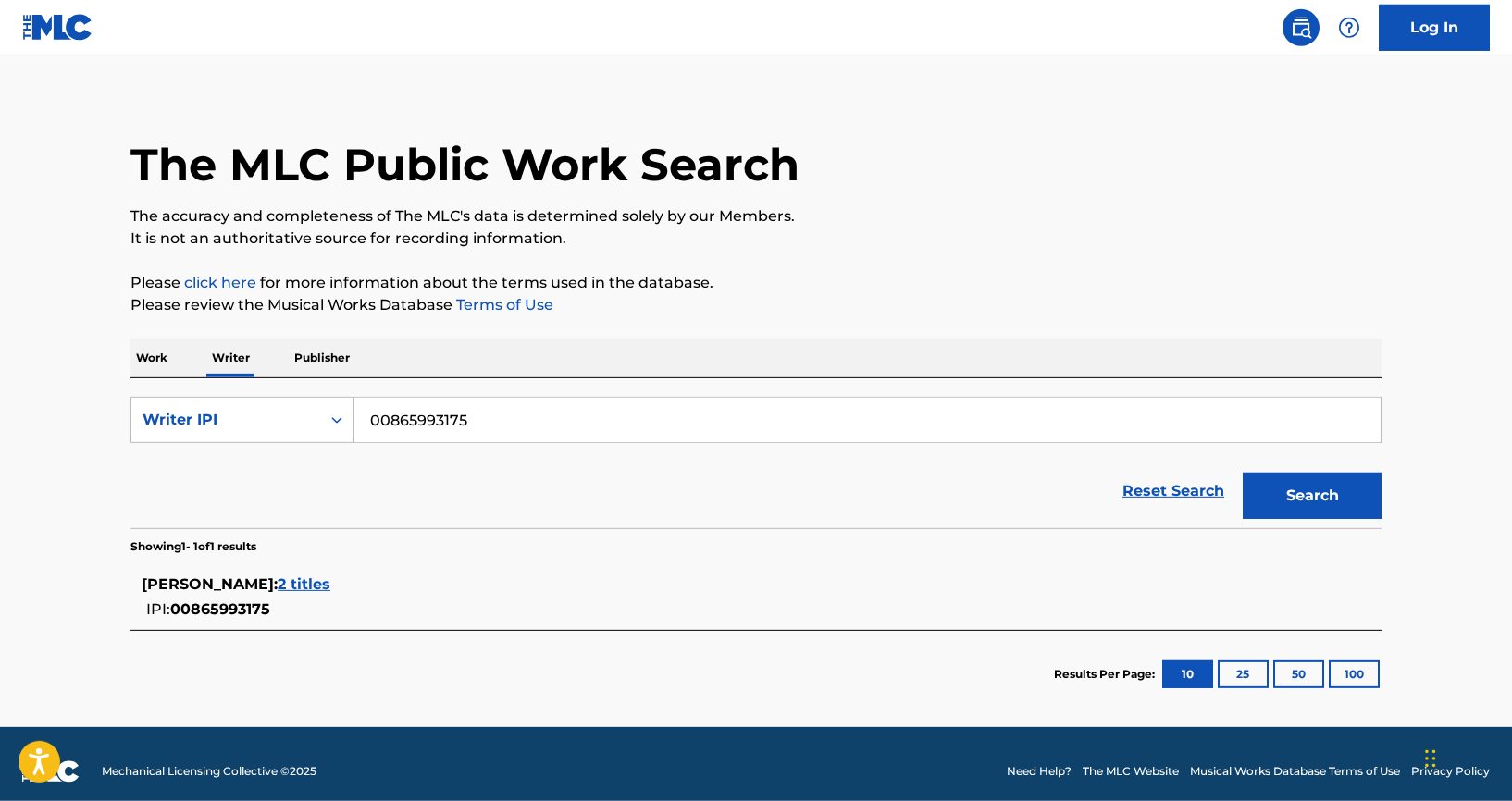
scroll to position [30, 0]
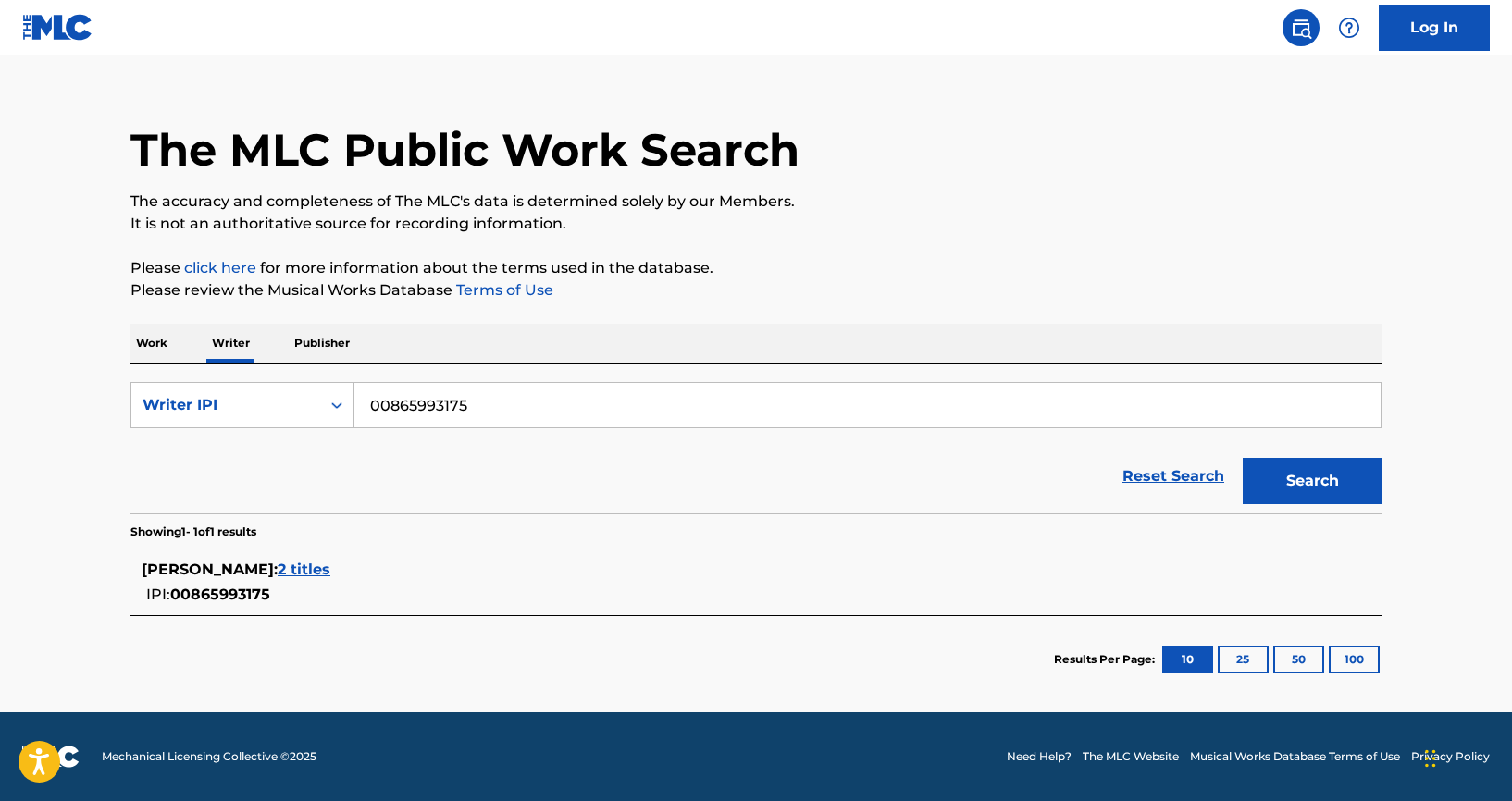
click at [331, 567] on span "2 titles" at bounding box center [303, 569] width 52 height 18
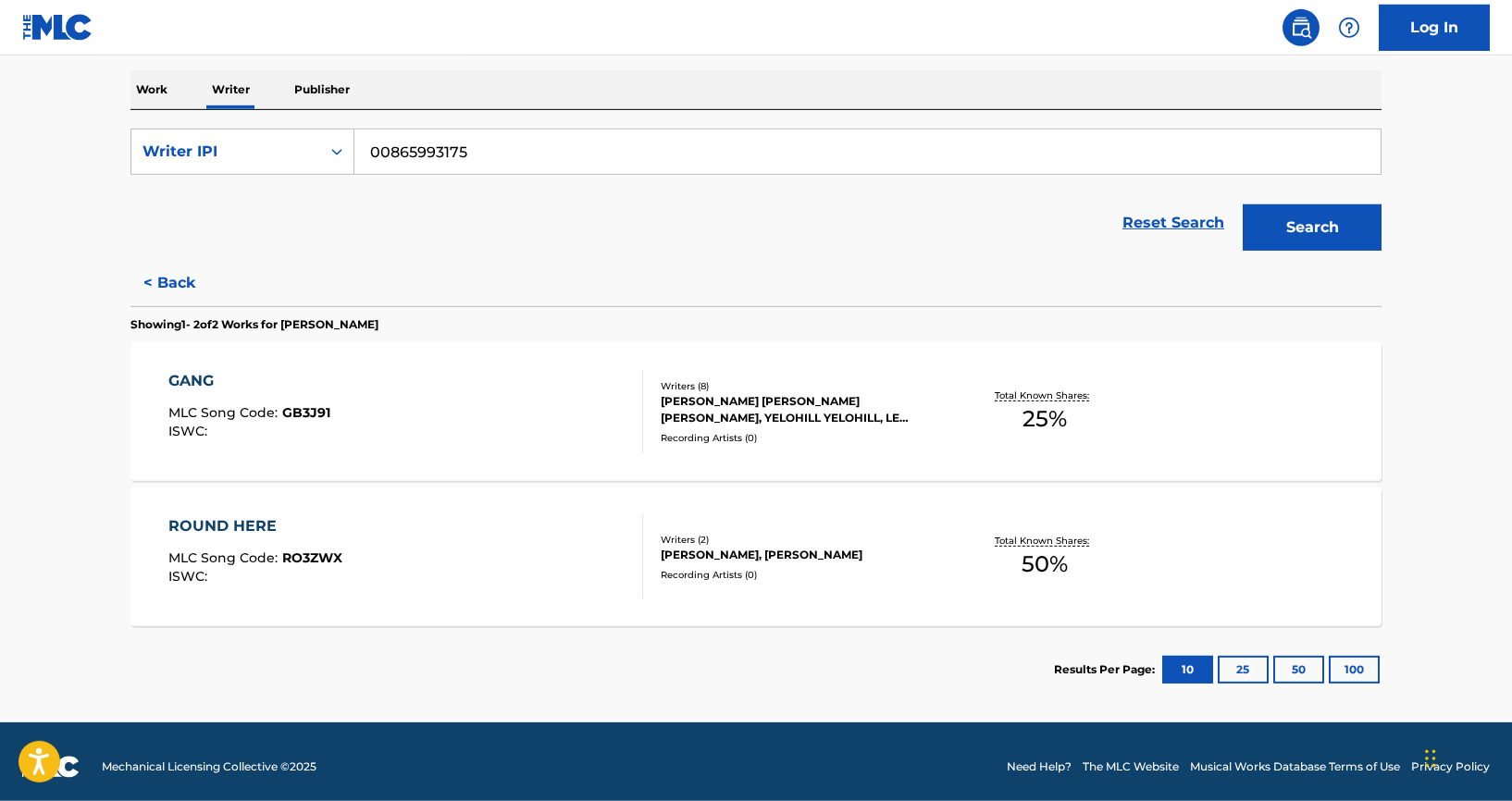
scroll to position [293, 0]
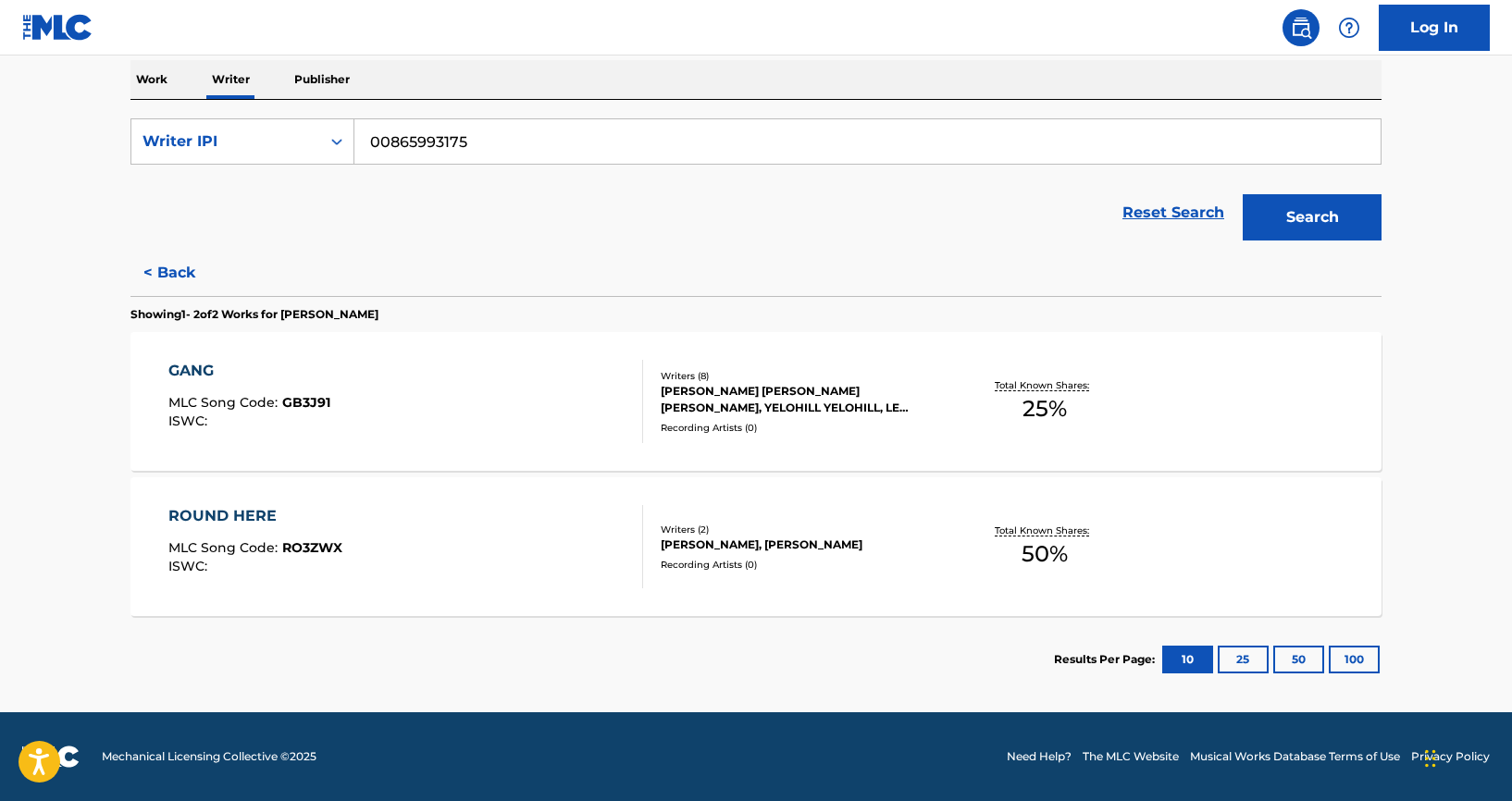
click at [189, 369] on div "GANG" at bounding box center [250, 371] width 162 height 23
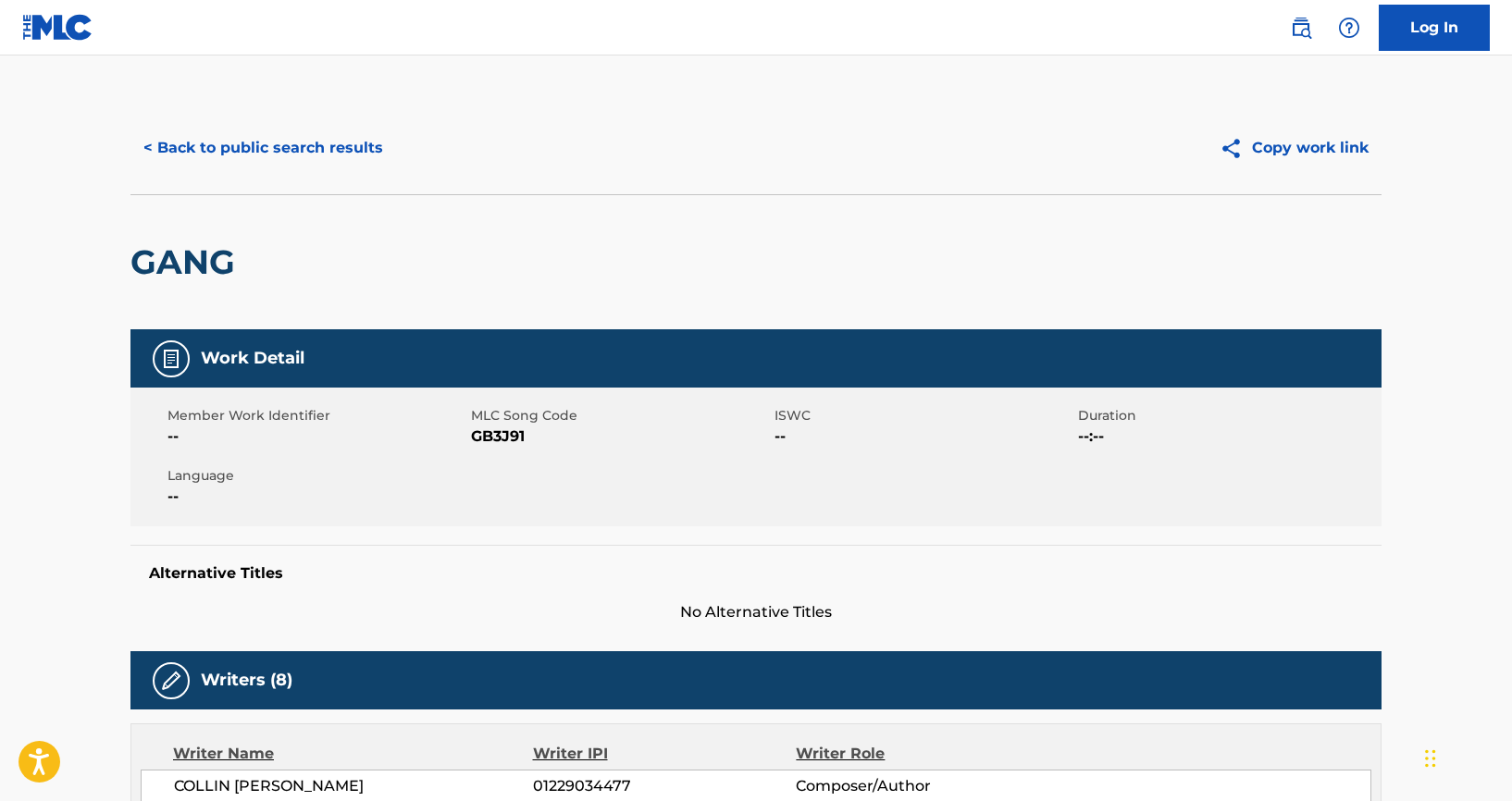
click at [505, 435] on span "GB3J91" at bounding box center [620, 436] width 299 height 23
copy span "GB3J91"
click at [331, 156] on button "< Back to public search results" at bounding box center [263, 148] width 265 height 46
